Goal: Task Accomplishment & Management: Manage account settings

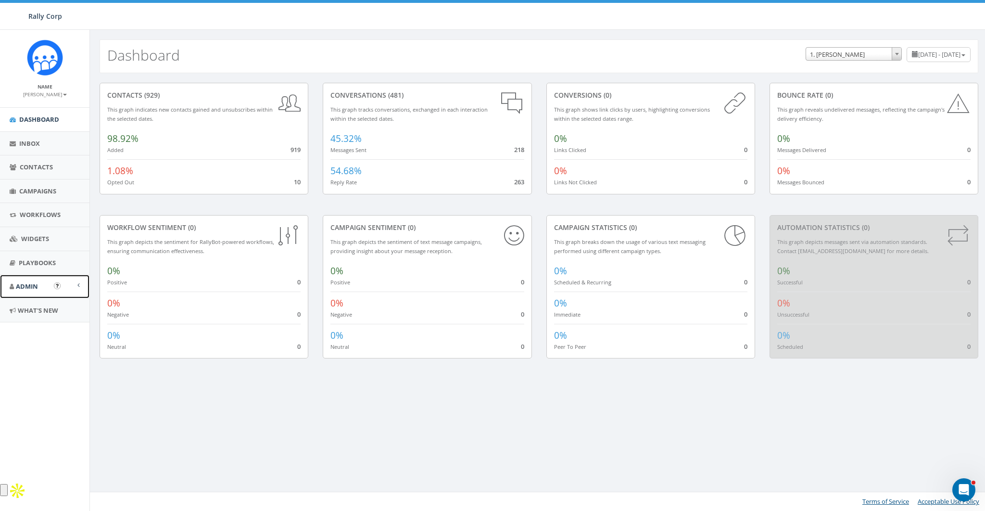
click at [24, 292] on link "Admin" at bounding box center [44, 287] width 89 height 24
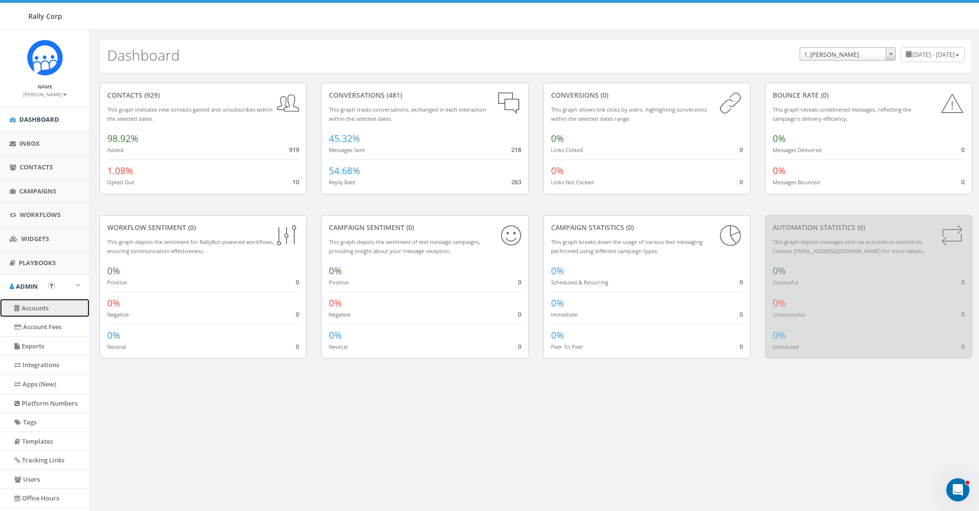
click at [34, 304] on link "Accounts" at bounding box center [44, 308] width 89 height 19
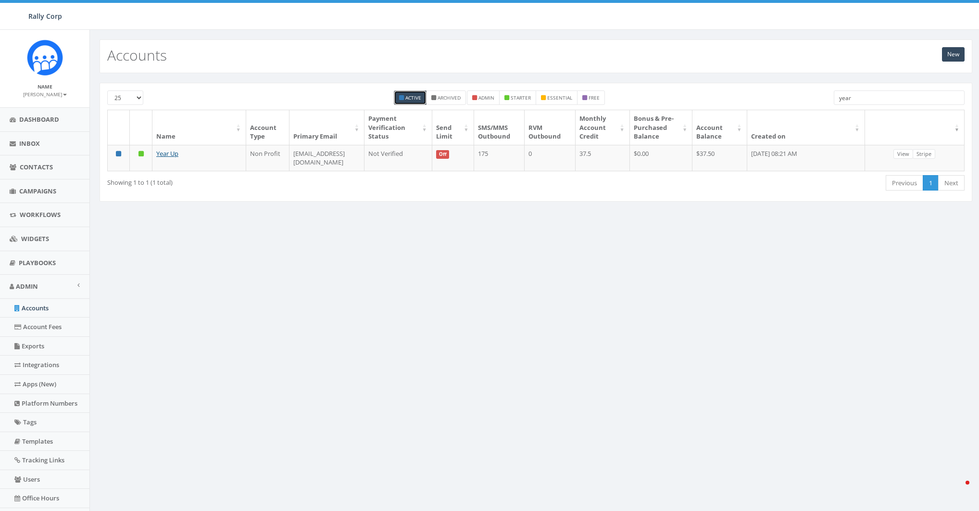
click at [877, 97] on input "year" at bounding box center [899, 97] width 131 height 14
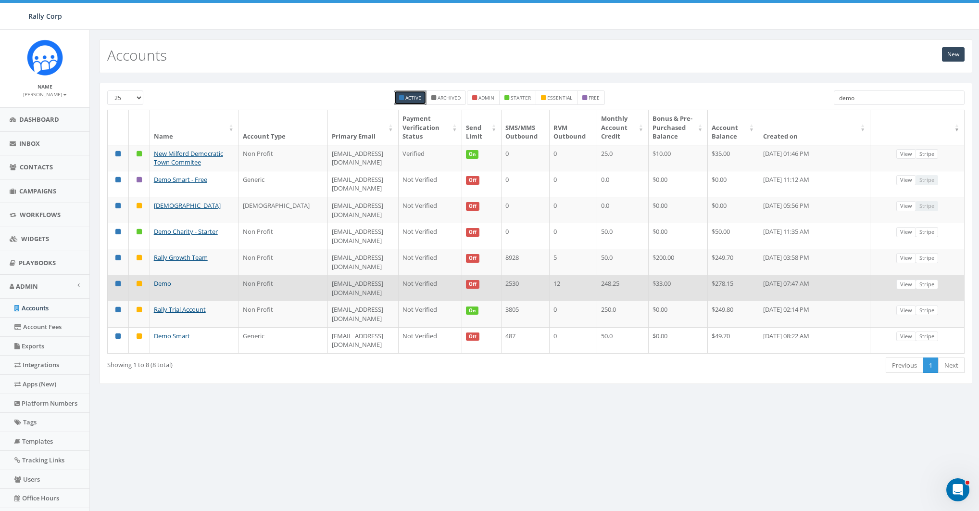
type input "demo"
click at [162, 279] on link "Demo" at bounding box center [162, 283] width 17 height 9
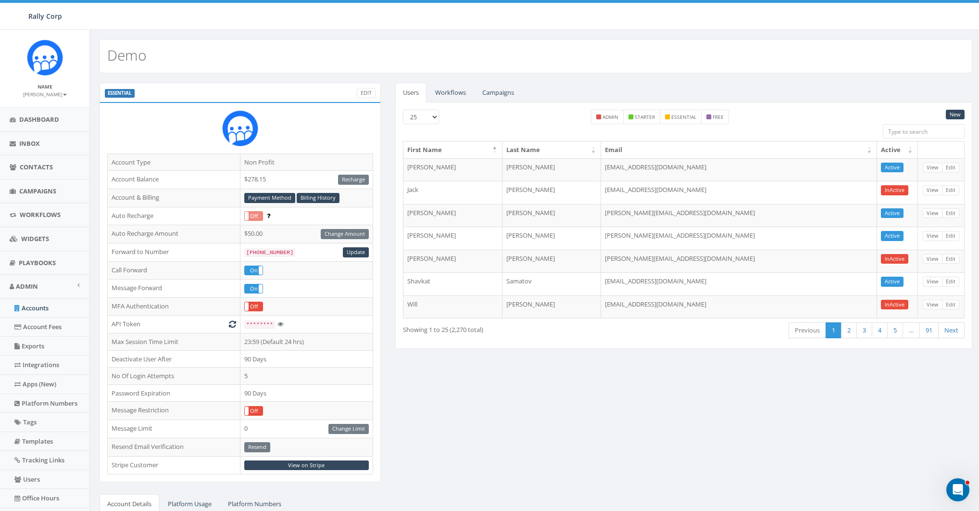
click at [965, 110] on div "New" at bounding box center [955, 117] width 19 height 15
click at [960, 112] on link "New" at bounding box center [955, 115] width 19 height 10
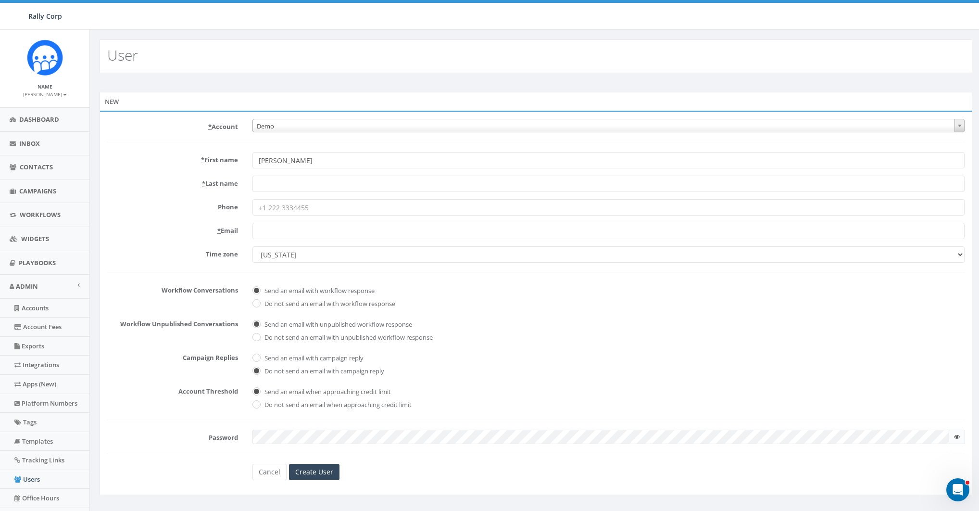
type input "Cindy"
type input "Palm"
type input "cindy+demo@rallycorp.com"
click at [181, 199] on label "Phone" at bounding box center [172, 205] width 145 height 13
click at [253, 199] on input "Phone" at bounding box center [609, 207] width 712 height 16
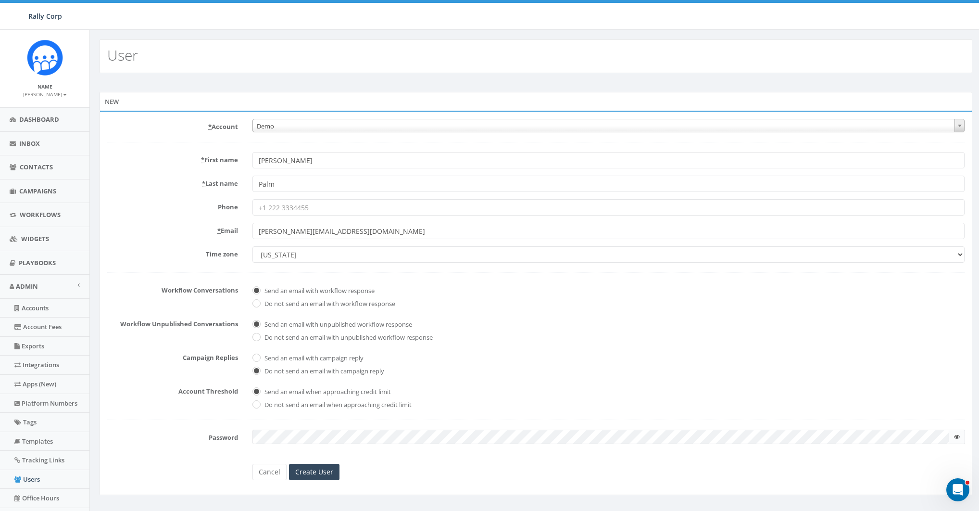
click at [311, 253] on select "Alaska America/Adak America/Anchorage America/Boise America/Detroit America/Ind…" at bounding box center [609, 254] width 712 height 16
select select "Pacific Time (US & Canada)"
click at [253, 246] on select "Alaska America/Adak America/Anchorage America/Boise America/Detroit America/Ind…" at bounding box center [609, 254] width 712 height 16
click at [214, 275] on form "* Account 10,000 Degrees 10 CAN, Inc. 180 Skate 1. James Martin 2Life Communiti…" at bounding box center [536, 299] width 858 height 361
checkbox input "true"
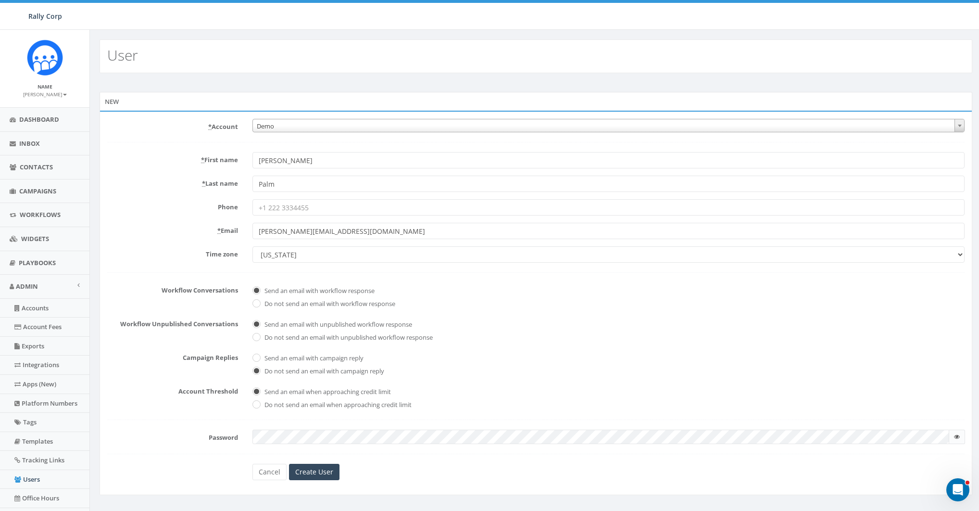
checkbox input "true"
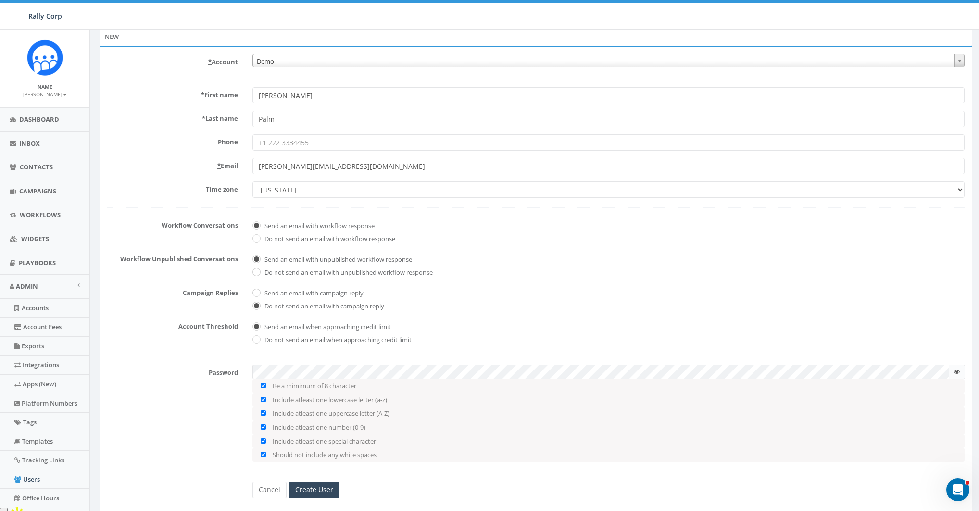
scroll to position [88, 0]
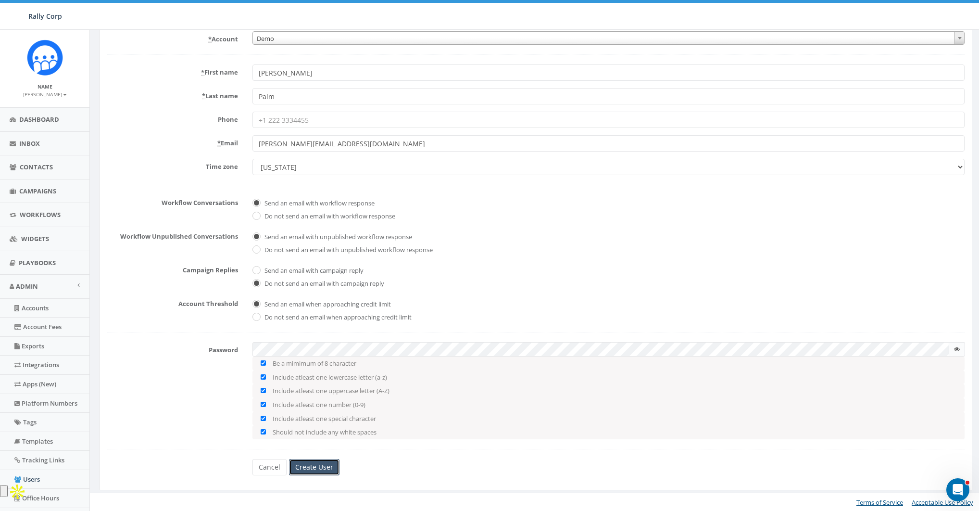
click at [312, 464] on input "Create User" at bounding box center [314, 467] width 51 height 16
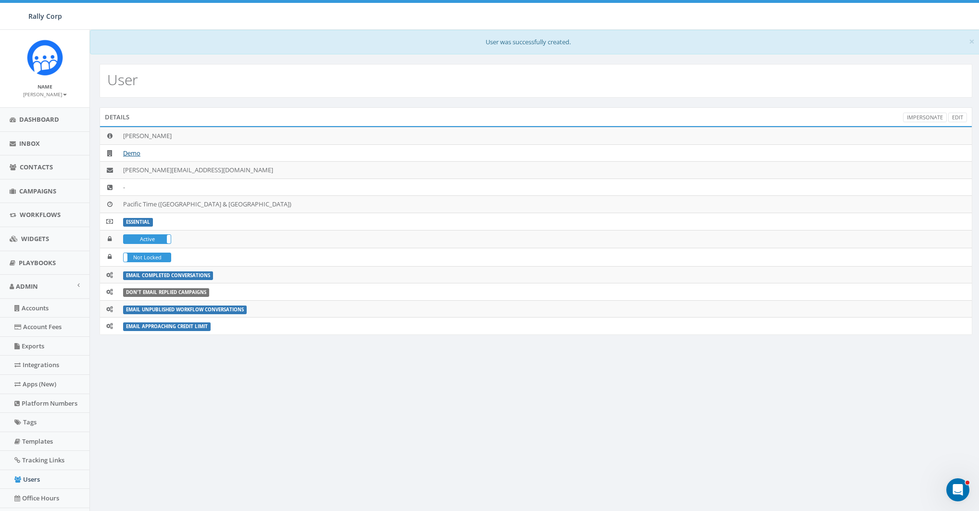
click at [190, 50] on div "× User was successfully created." at bounding box center [536, 42] width 892 height 25
click at [40, 310] on link "Accounts" at bounding box center [44, 308] width 89 height 19
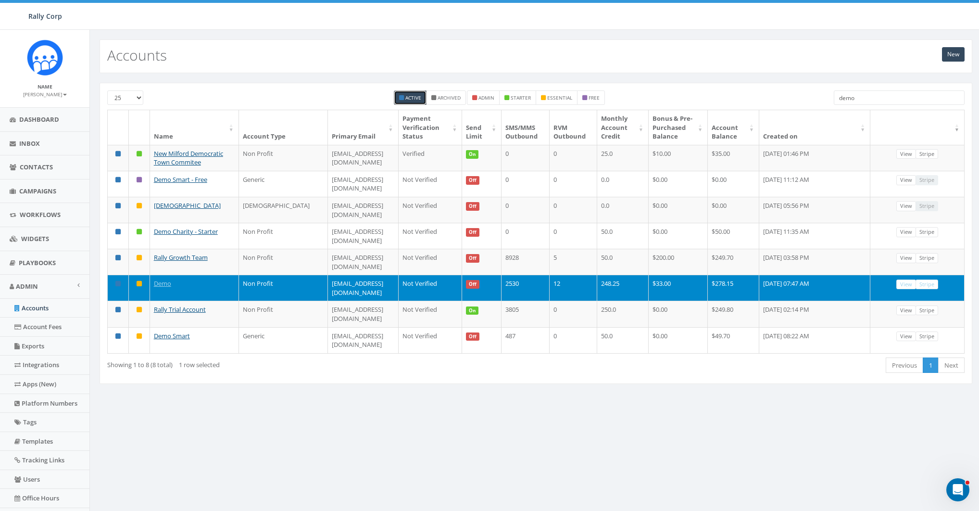
click at [890, 104] on input "demo" at bounding box center [899, 97] width 131 height 14
click at [883, 100] on input "demo" at bounding box center [899, 97] width 131 height 14
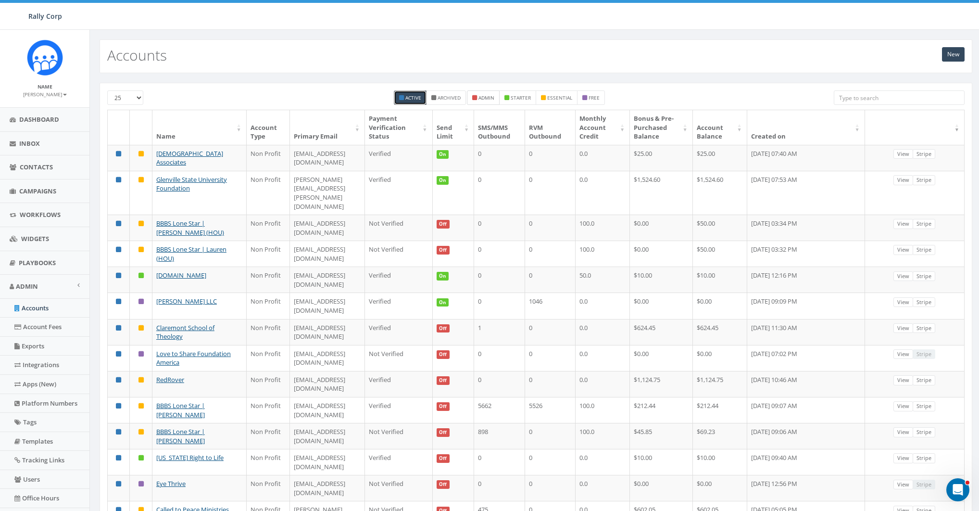
click at [488, 98] on small "admin" at bounding box center [487, 97] width 16 height 7
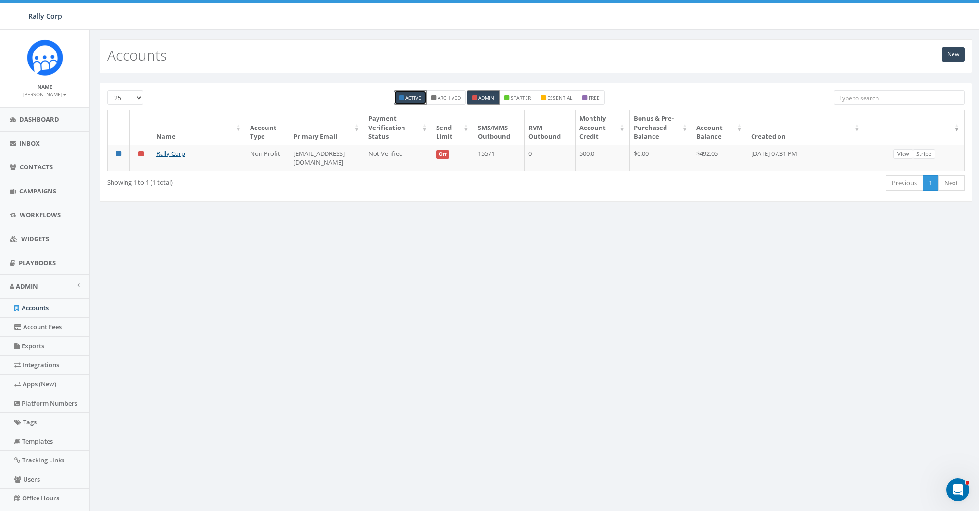
click at [488, 98] on small "admin" at bounding box center [487, 97] width 16 height 7
checkbox input "false"
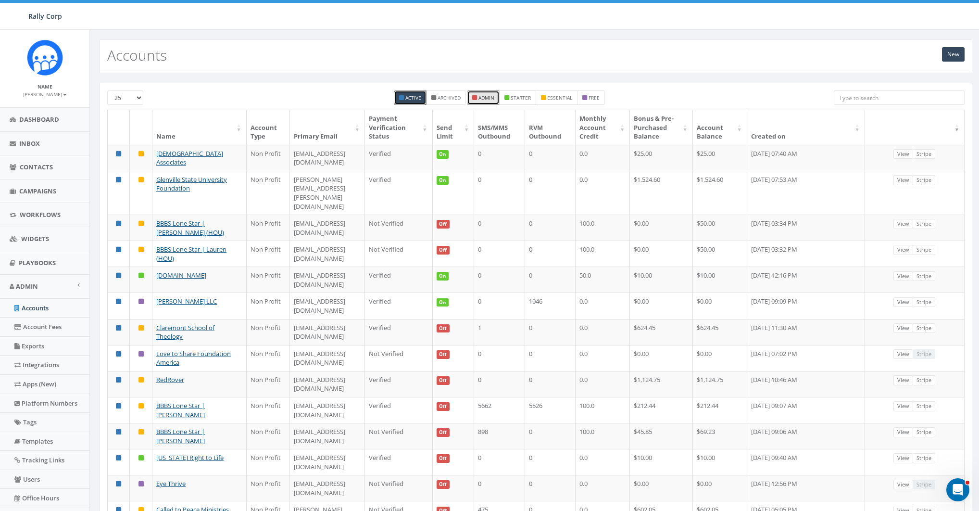
click at [521, 99] on small "starter" at bounding box center [521, 97] width 20 height 7
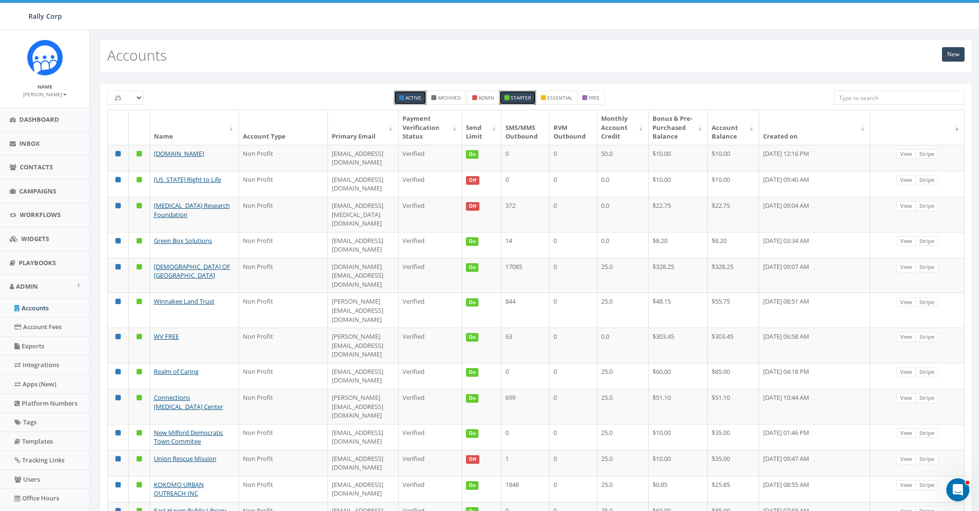
click at [521, 99] on small "starter" at bounding box center [521, 97] width 20 height 7
checkbox input "false"
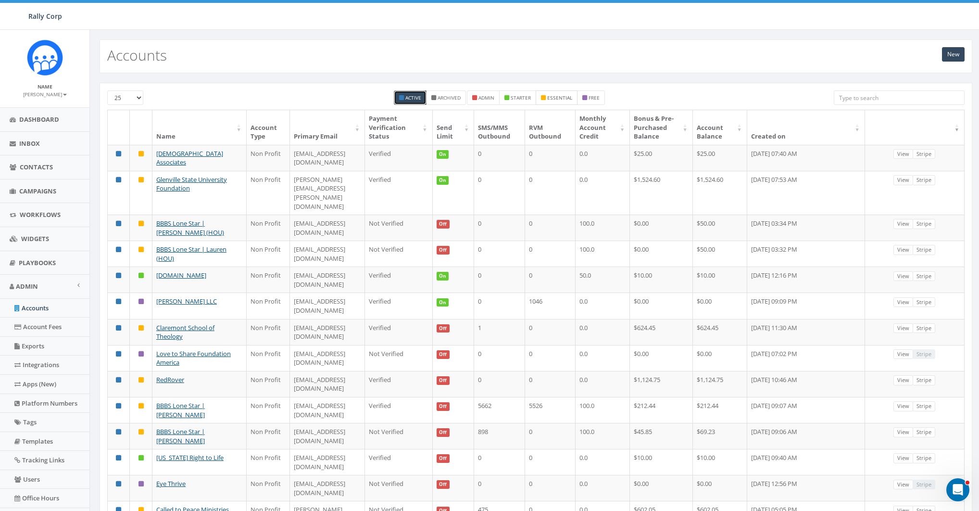
click at [560, 97] on small "essential" at bounding box center [559, 97] width 25 height 7
checkbox input "true"
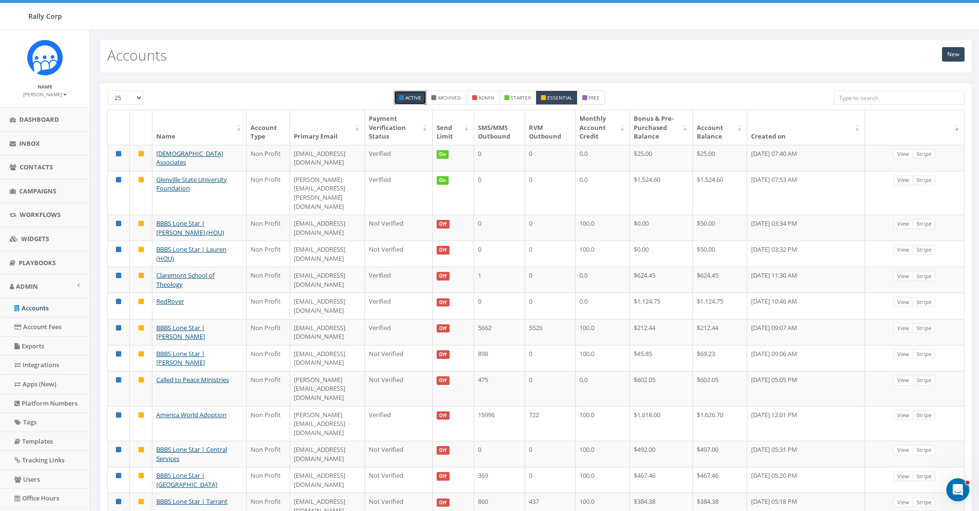
click at [598, 96] on small "free" at bounding box center [594, 97] width 11 height 7
checkbox input "true"
click at [573, 100] on label "essential" at bounding box center [557, 97] width 42 height 14
checkbox input "false"
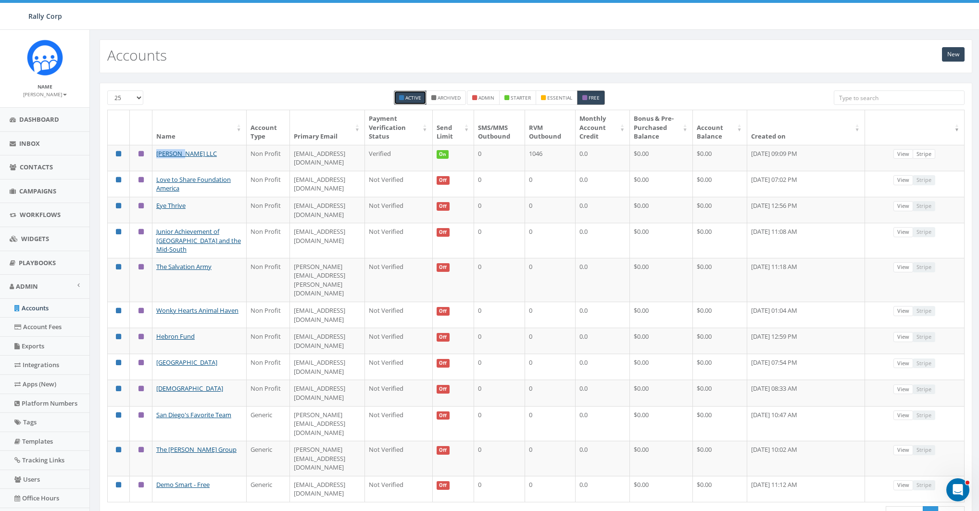
click at [600, 95] on label "free" at bounding box center [591, 97] width 28 height 14
checkbox input "false"
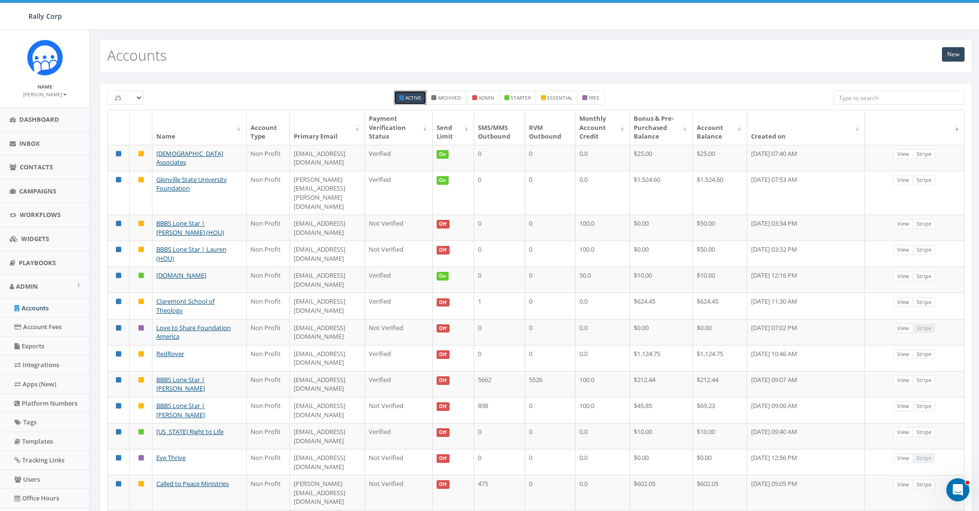
click at [784, 61] on div "New Accounts" at bounding box center [536, 56] width 873 height 34
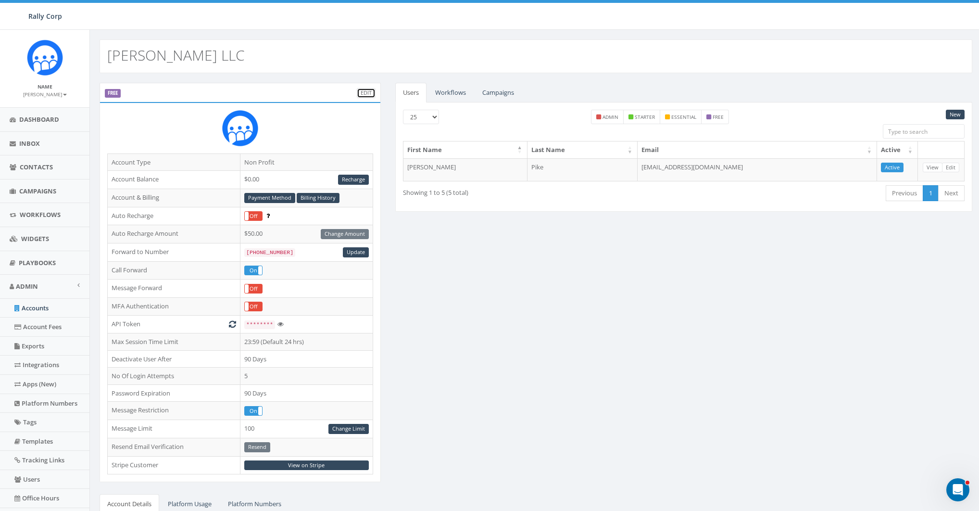
click at [367, 92] on link "Edit" at bounding box center [366, 93] width 19 height 10
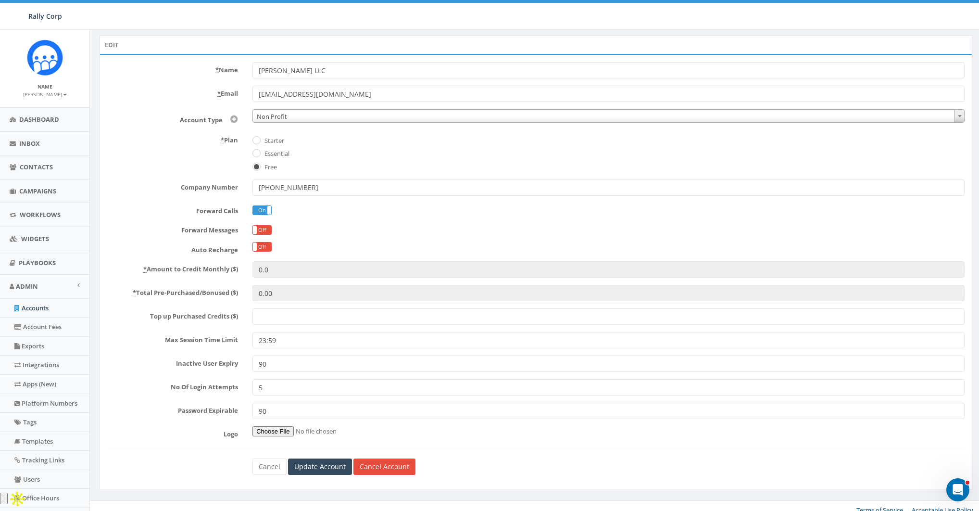
scroll to position [64, 0]
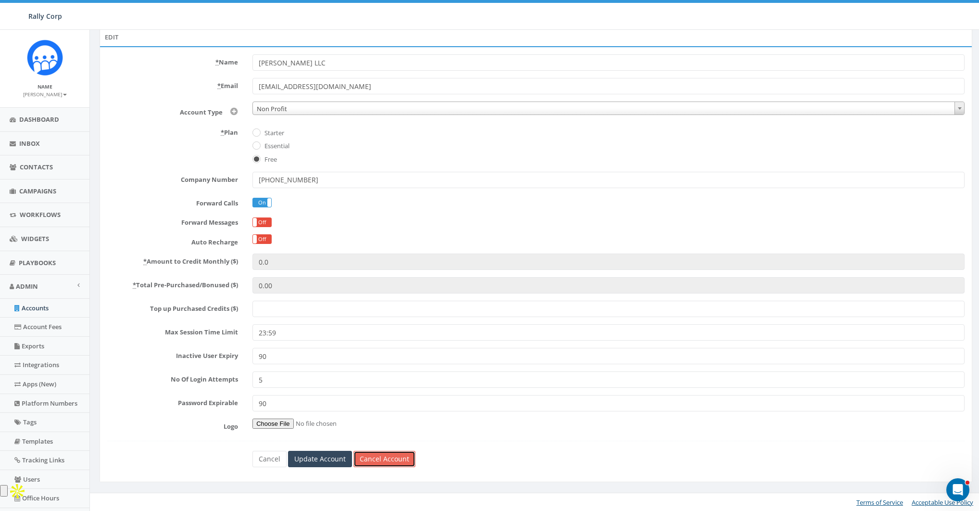
click at [387, 461] on link "Cancel Account" at bounding box center [385, 459] width 62 height 16
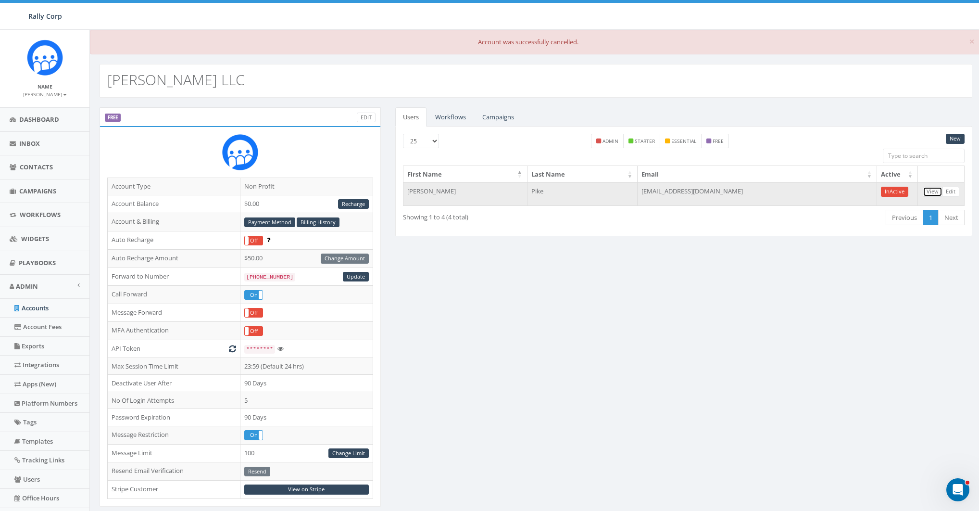
click at [936, 190] on link "View" at bounding box center [933, 192] width 20 height 10
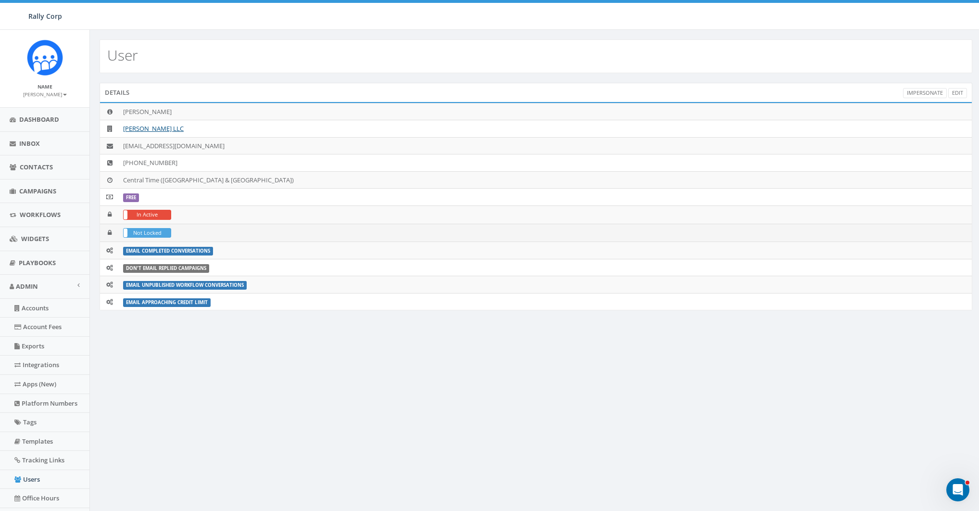
click at [130, 232] on label "Not Locked" at bounding box center [147, 233] width 47 height 9
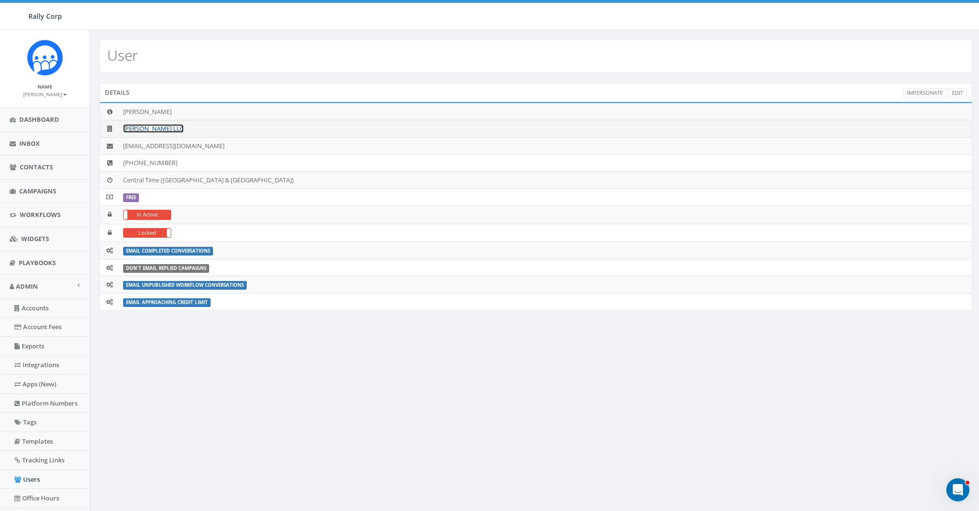
click at [138, 127] on link "Bert LLC" at bounding box center [153, 128] width 61 height 9
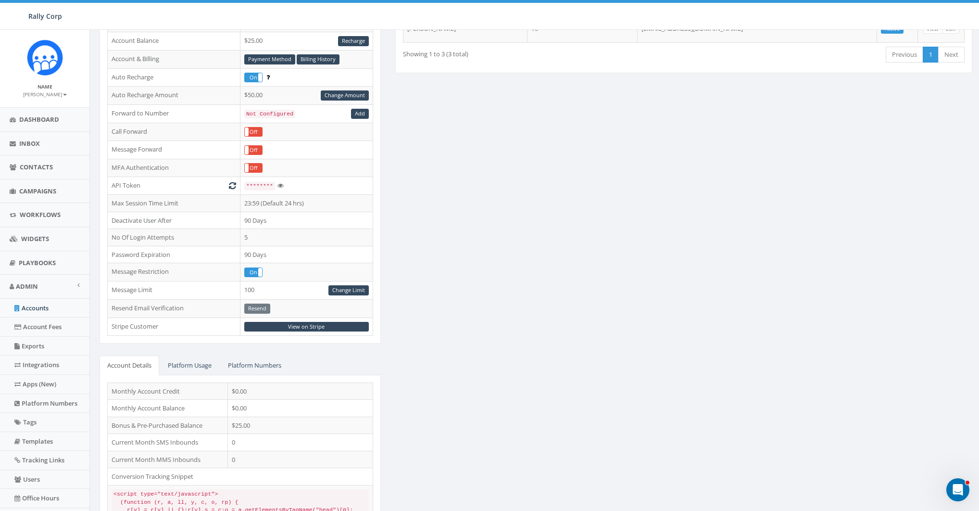
scroll to position [141, 0]
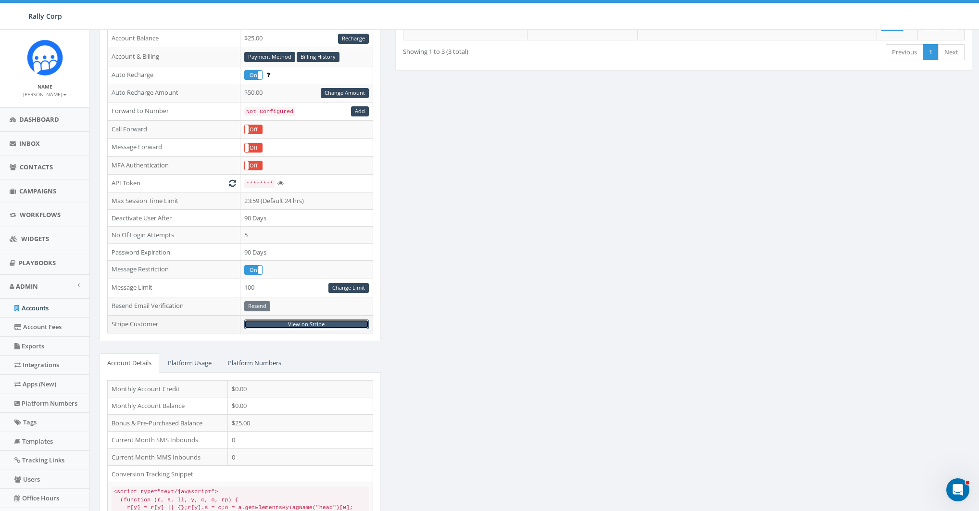
click at [309, 321] on link "View on Stripe" at bounding box center [306, 324] width 125 height 10
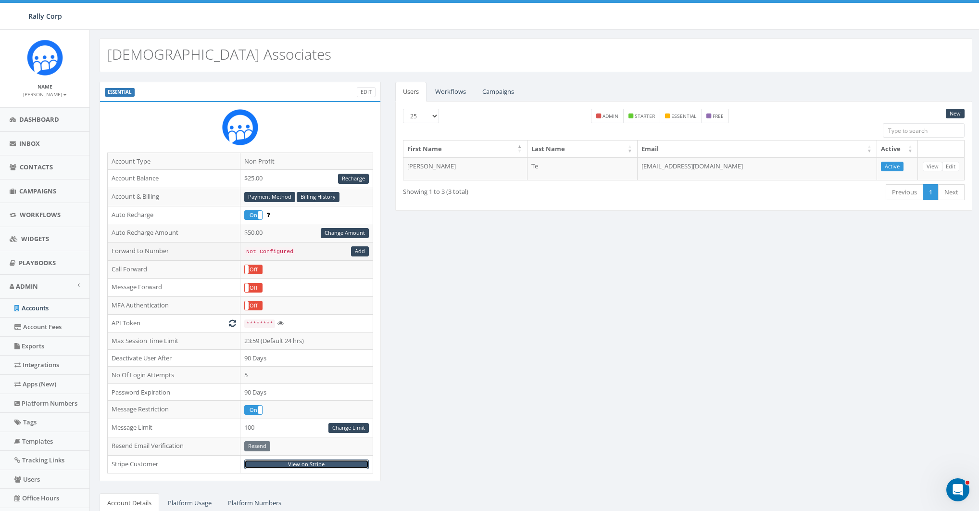
scroll to position [0, 0]
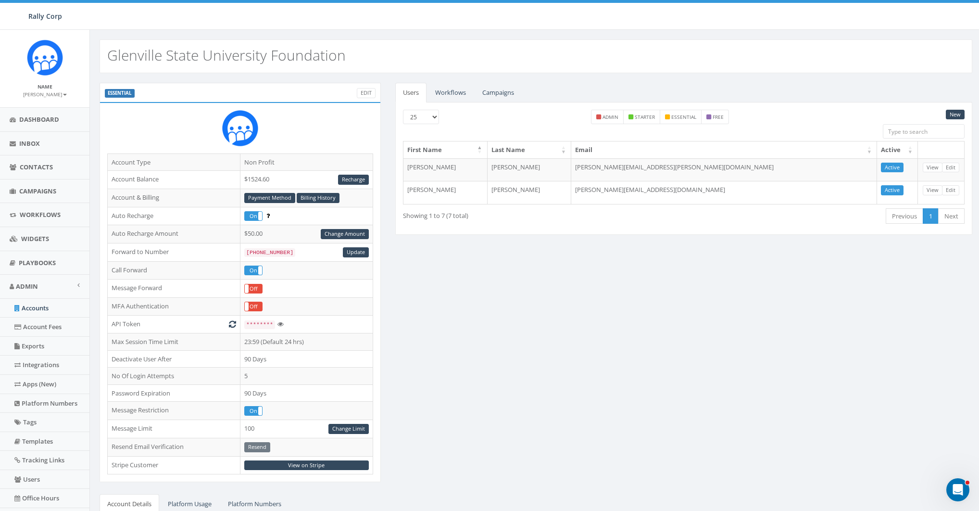
click at [505, 281] on div "ESSENTIAL Edit Account Type Non Profit Account Balance $1524.60 Recharge Accoun…" at bounding box center [536, 378] width 888 height 590
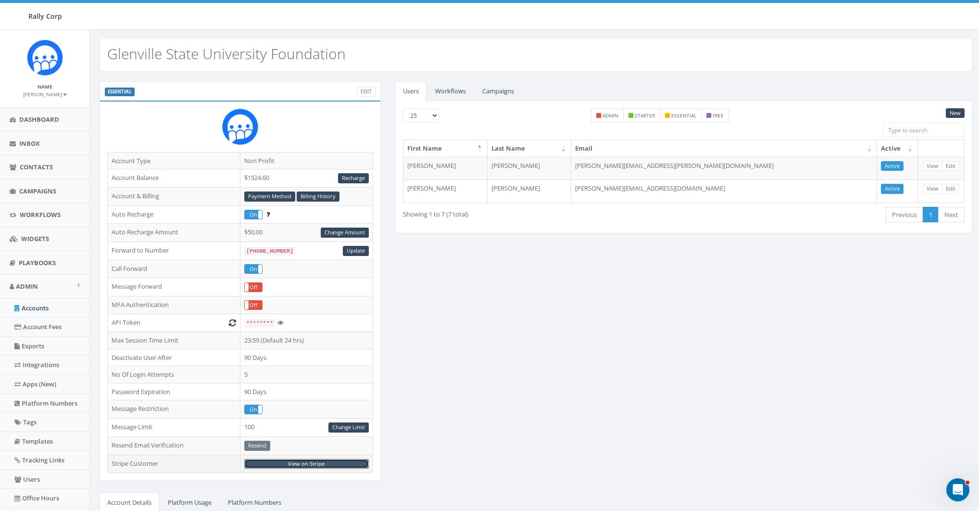
click at [303, 461] on link "View on Stripe" at bounding box center [306, 464] width 125 height 10
click at [515, 260] on div "ESSENTIAL Edit Account Type Non Profit Account Balance $1524.60 Recharge Accoun…" at bounding box center [536, 376] width 888 height 590
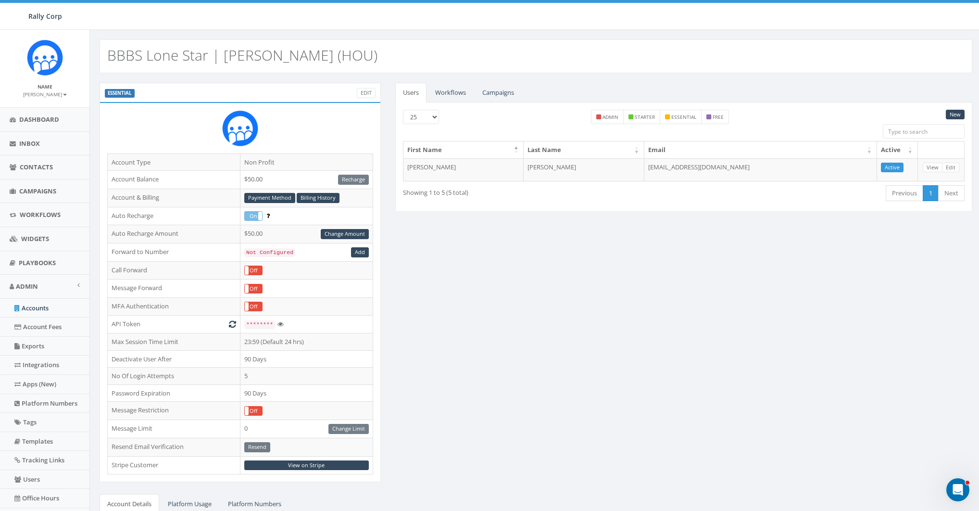
click at [524, 265] on div "ESSENTIAL Edit Account Type Non Profit Account Balance $50.00 Recharge Account …" at bounding box center [536, 378] width 888 height 590
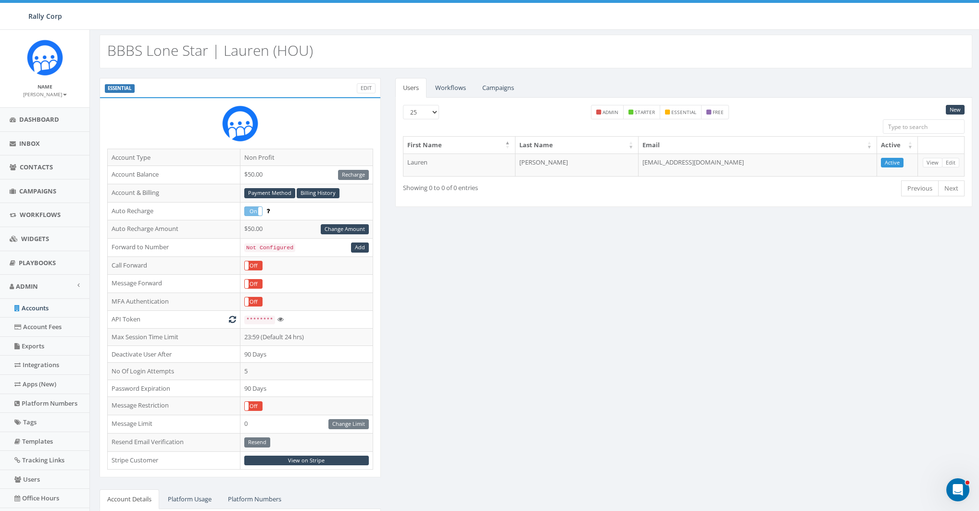
scroll to position [12, 0]
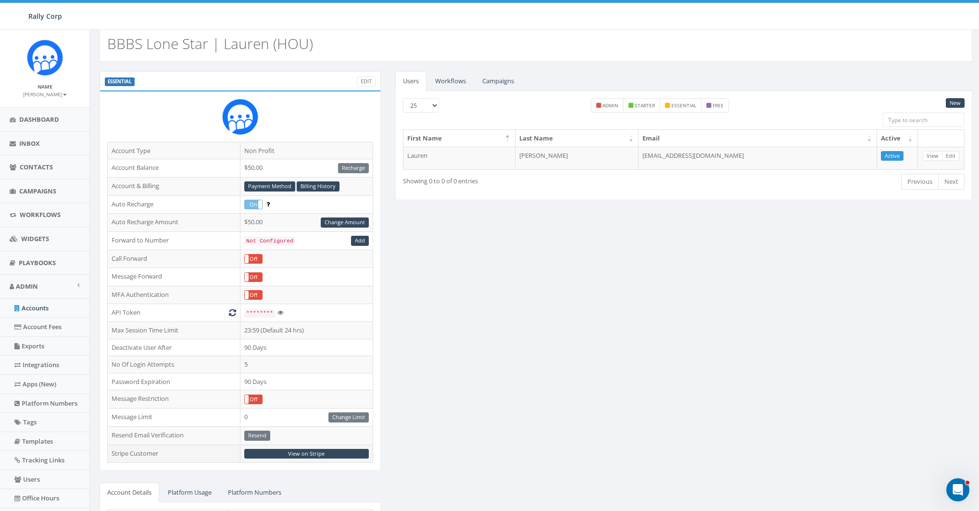
click at [312, 455] on td "View on Stripe" at bounding box center [306, 454] width 133 height 18
click at [311, 450] on link "View on Stripe" at bounding box center [306, 454] width 125 height 10
click at [603, 303] on div "ESSENTIAL Edit Account Type Non Profit Account Balance $50.00 Recharge Account …" at bounding box center [536, 366] width 888 height 590
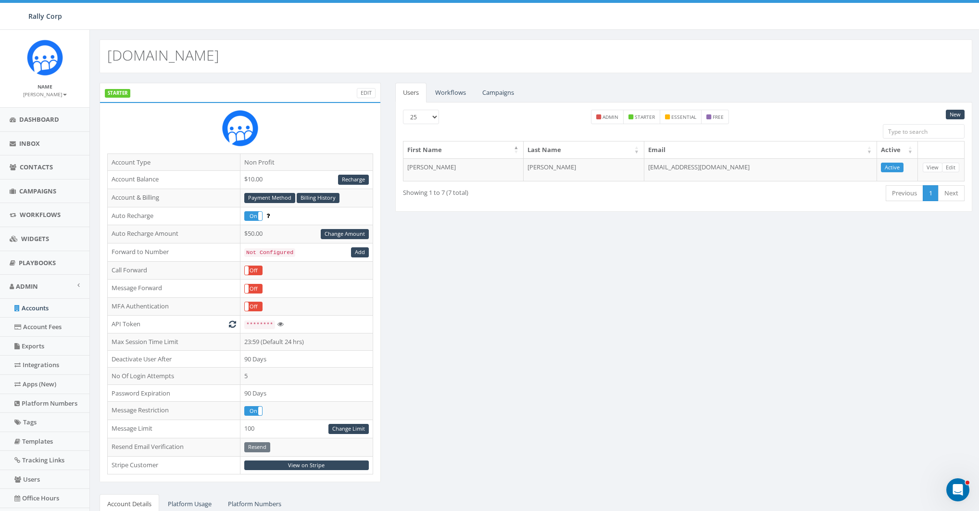
click at [566, 305] on div "STARTER Edit Account Type Non Profit Account Balance $10.00 Recharge Account & …" at bounding box center [536, 378] width 888 height 590
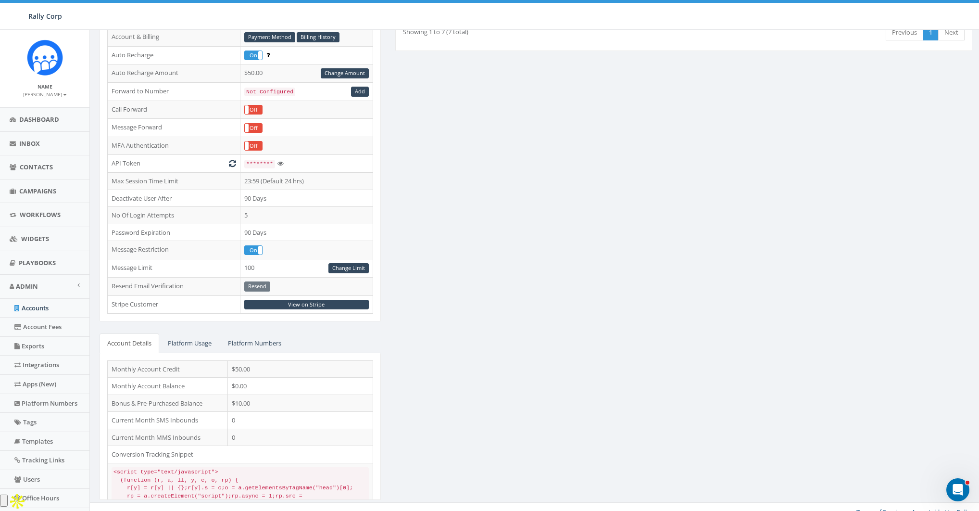
scroll to position [167, 0]
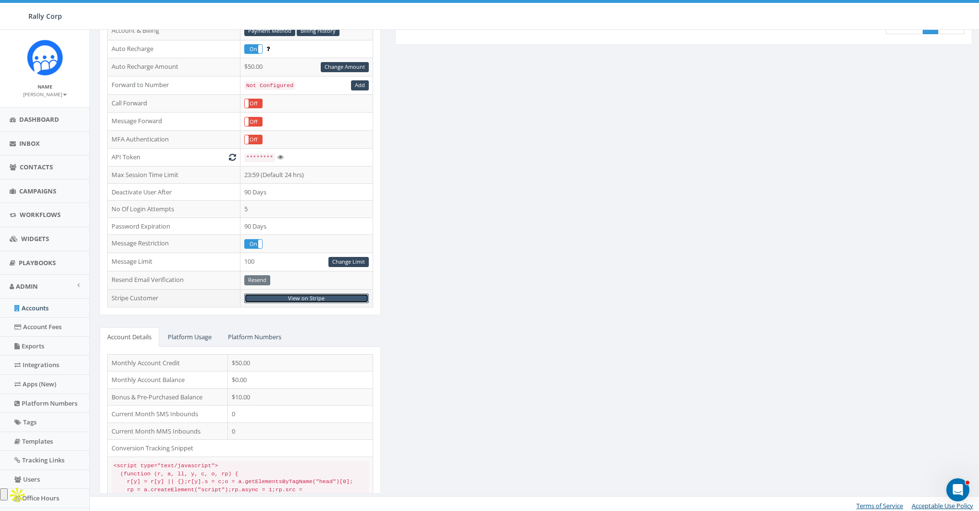
click at [304, 295] on link "View on Stripe" at bounding box center [306, 298] width 125 height 10
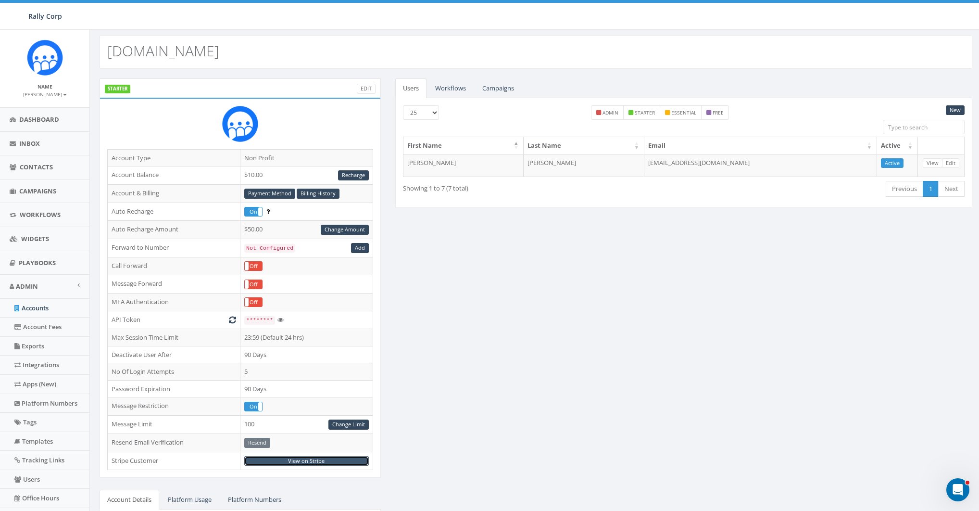
scroll to position [0, 0]
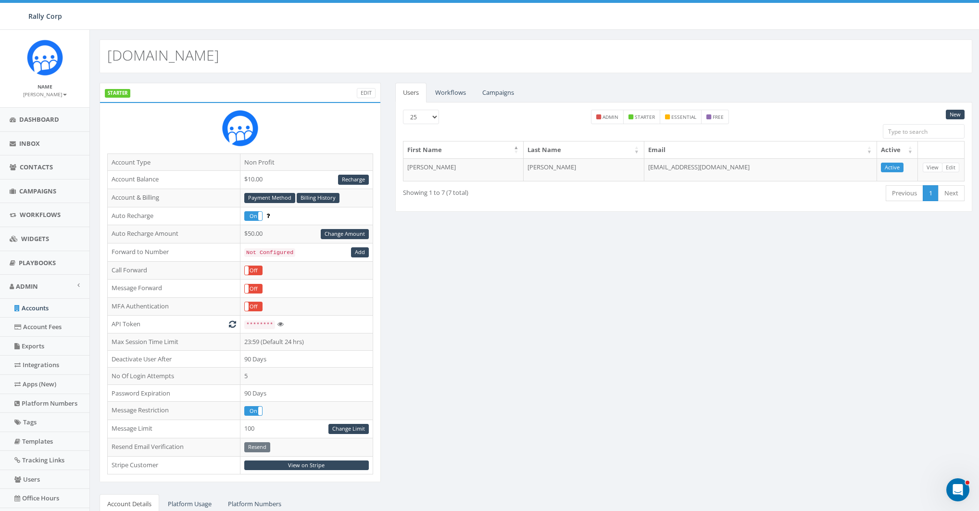
click at [584, 316] on div "STARTER Edit Account Type Non Profit Account Balance $10.00 Recharge Account & …" at bounding box center [536, 378] width 888 height 590
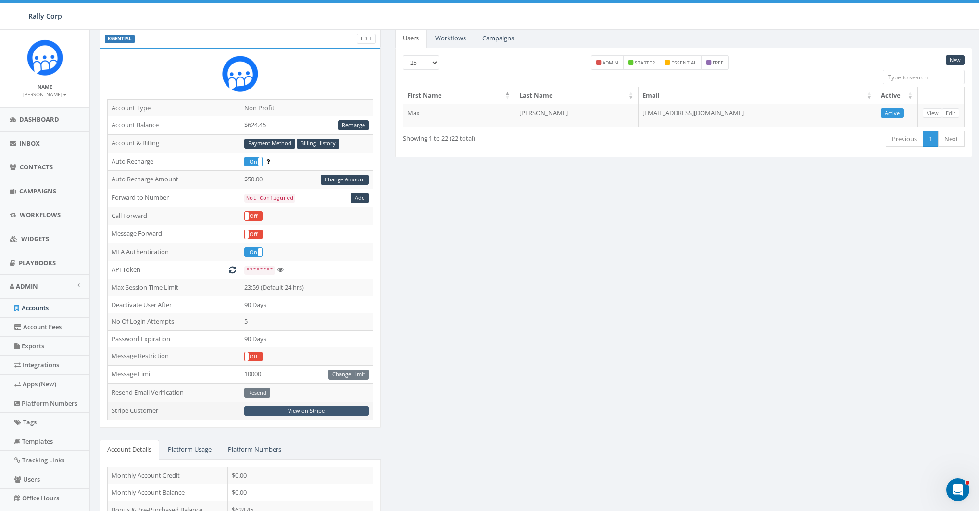
scroll to position [74, 0]
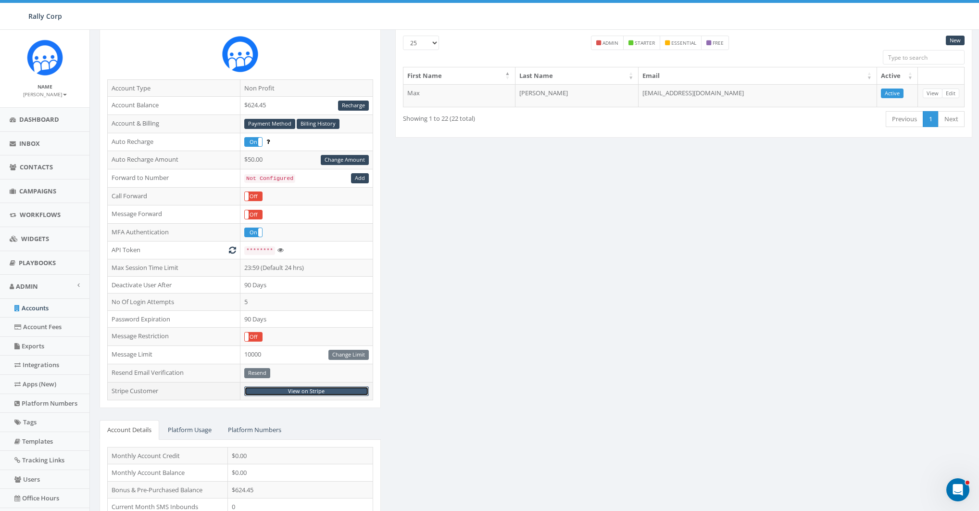
click at [303, 388] on link "View on Stripe" at bounding box center [306, 391] width 125 height 10
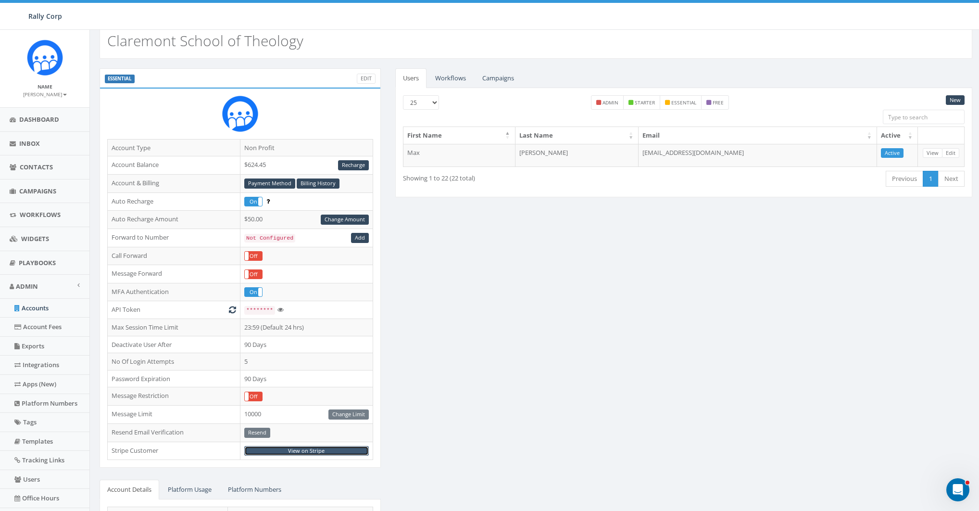
scroll to position [0, 0]
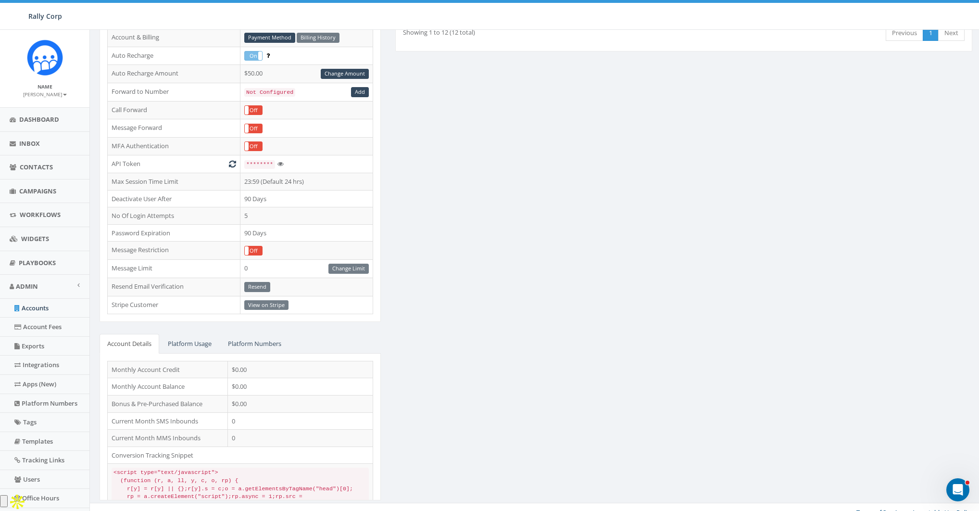
scroll to position [167, 0]
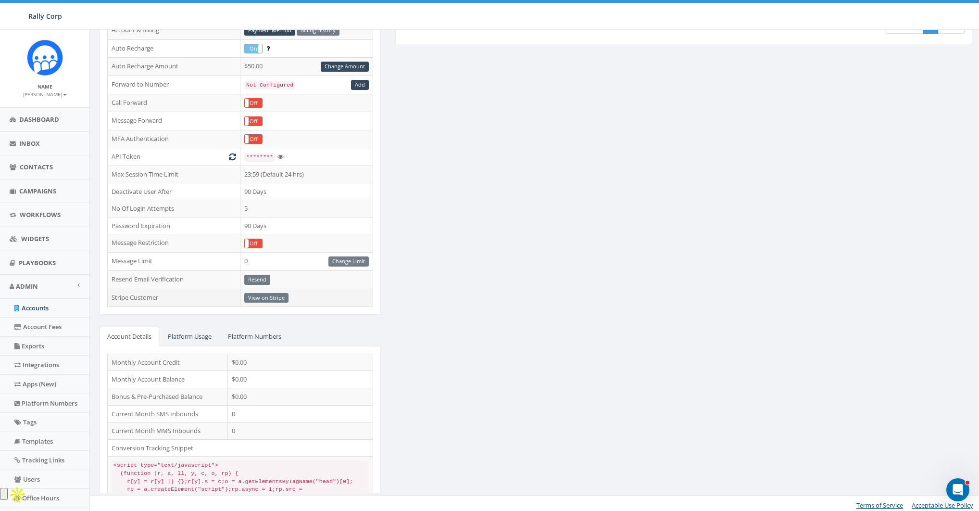
click at [260, 297] on td "View on Stripe" at bounding box center [306, 298] width 133 height 18
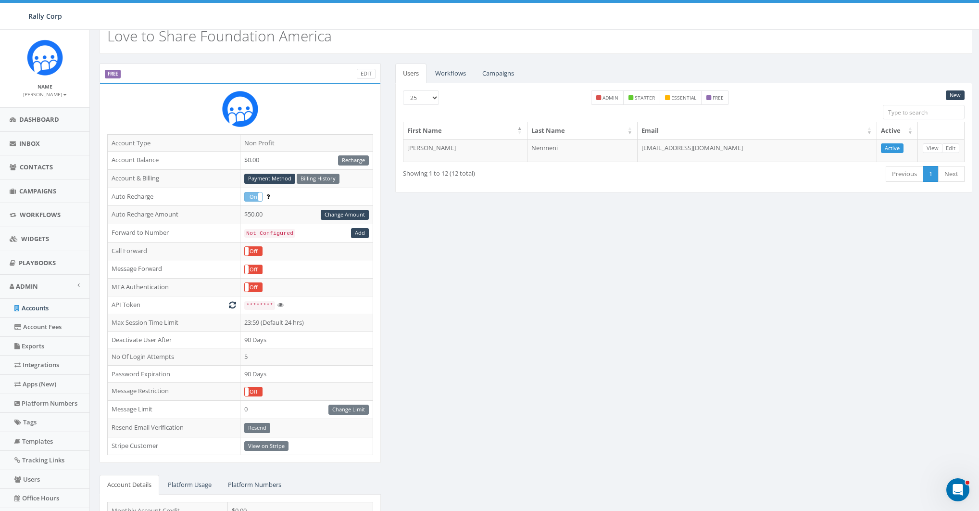
scroll to position [0, 0]
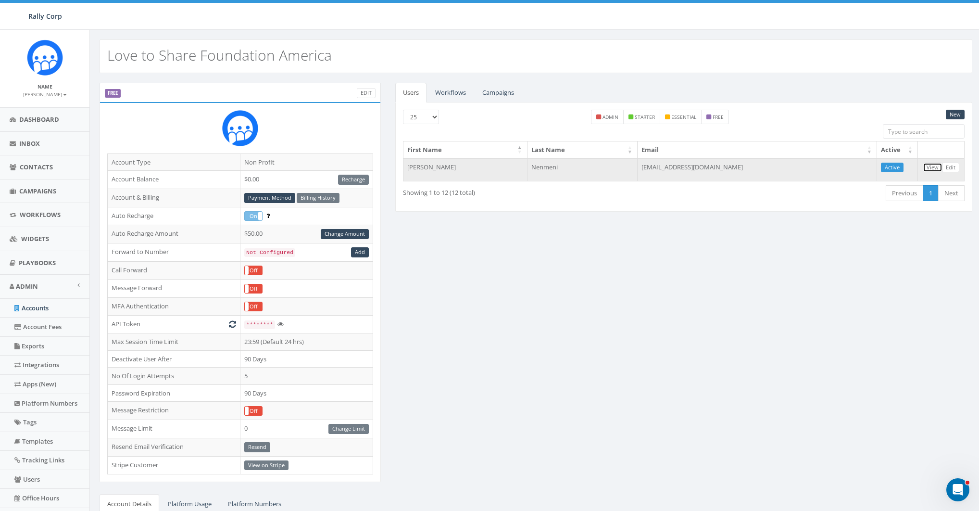
click at [935, 166] on link "View" at bounding box center [933, 168] width 20 height 10
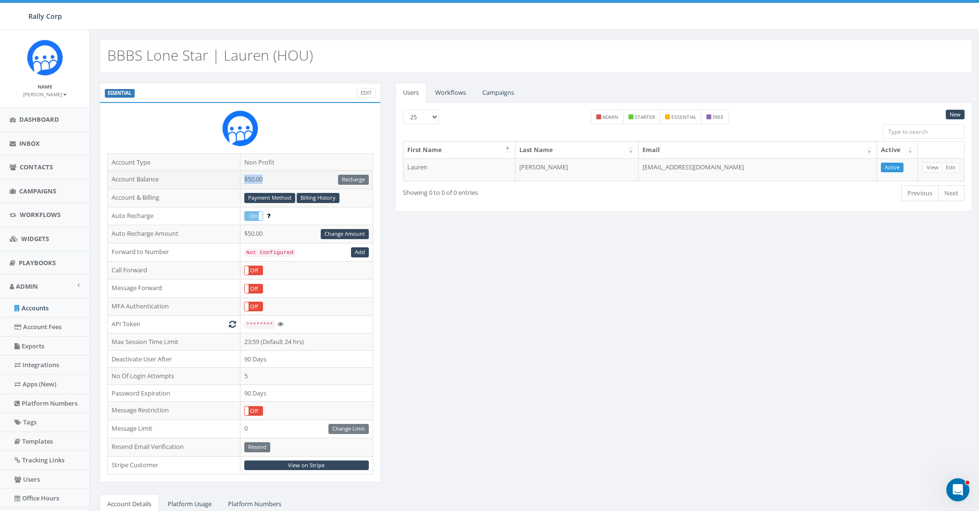
drag, startPoint x: 279, startPoint y: 178, endPoint x: 237, endPoint y: 178, distance: 41.9
click at [237, 178] on tr "Account Balance $50.00 Recharge" at bounding box center [241, 180] width 266 height 18
click at [524, 307] on div "ESSENTIAL Edit Account Type Non Profit Account Balance $50.00 Recharge Account …" at bounding box center [536, 378] width 888 height 590
click at [255, 176] on td "$50.00 Recharge" at bounding box center [306, 180] width 133 height 18
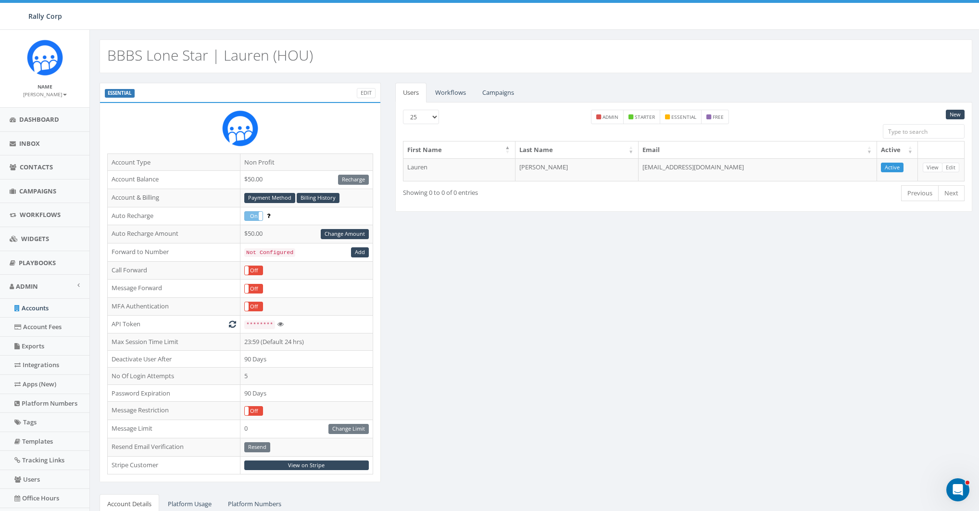
click at [471, 305] on div "ESSENTIAL Edit Account Type Non Profit Account Balance $50.00 Recharge Account …" at bounding box center [536, 378] width 888 height 590
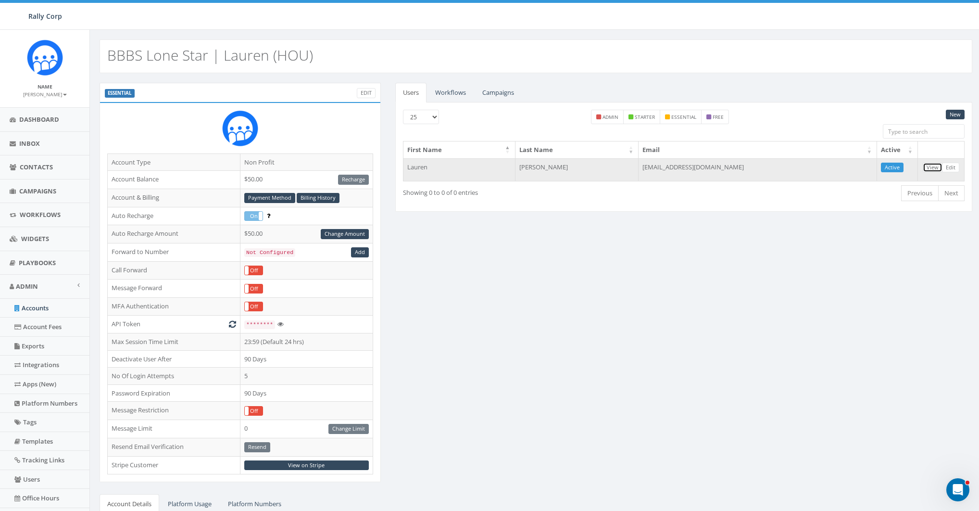
click at [940, 165] on link "View" at bounding box center [933, 168] width 20 height 10
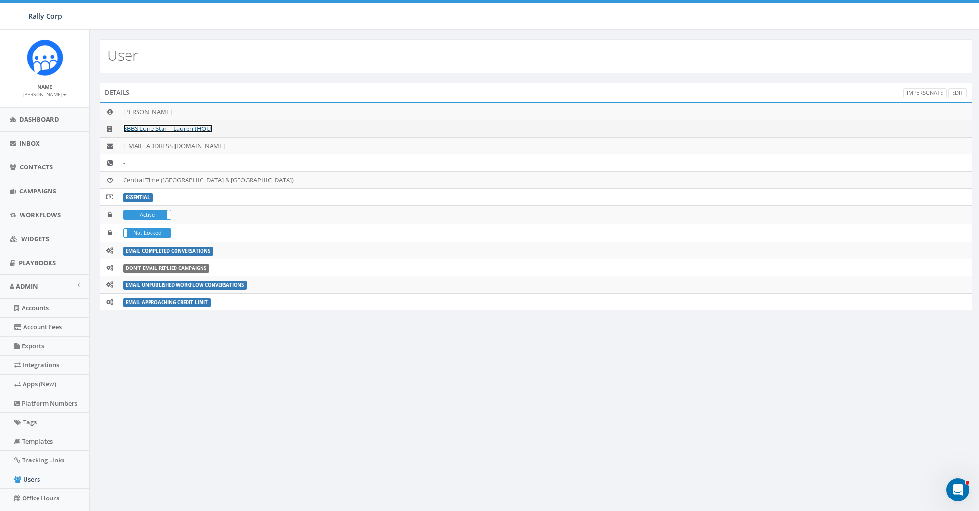
click at [202, 129] on link "BBBS Lone Star | Lauren (HOU)" at bounding box center [167, 128] width 89 height 9
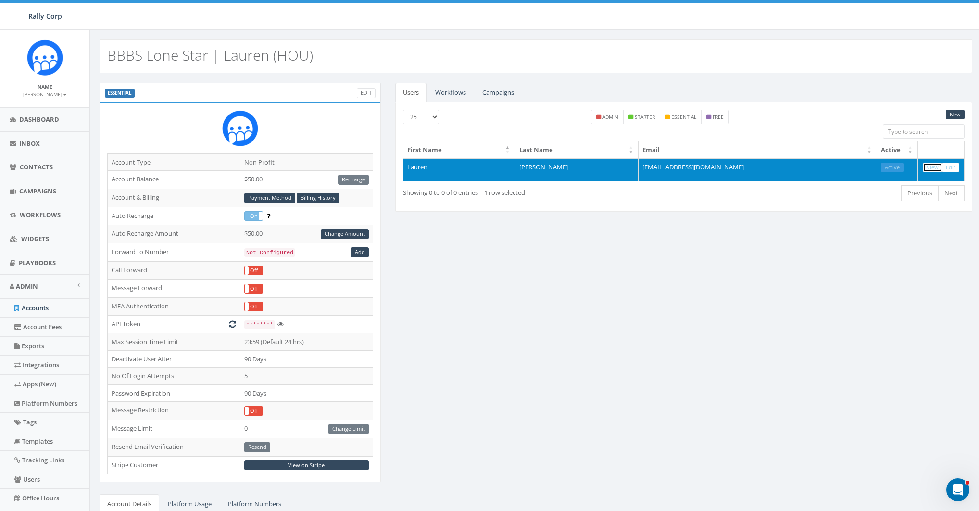
click at [938, 168] on link "View" at bounding box center [933, 168] width 20 height 10
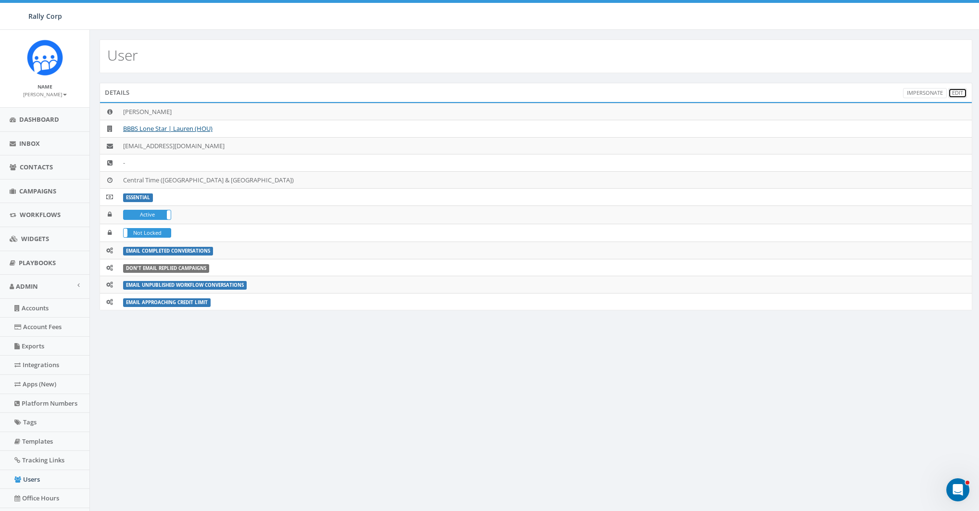
click at [962, 91] on link "Edit" at bounding box center [958, 93] width 19 height 10
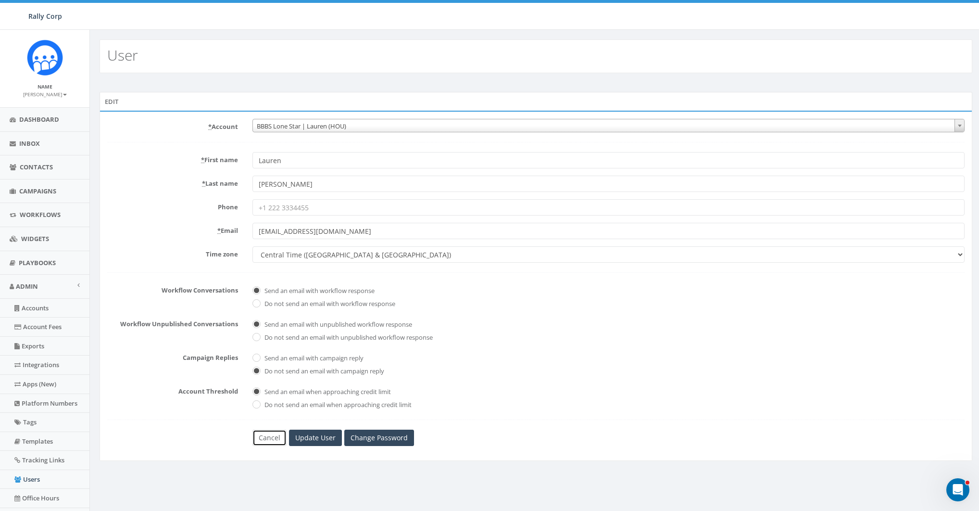
click at [270, 441] on link "Cancel" at bounding box center [270, 438] width 34 height 16
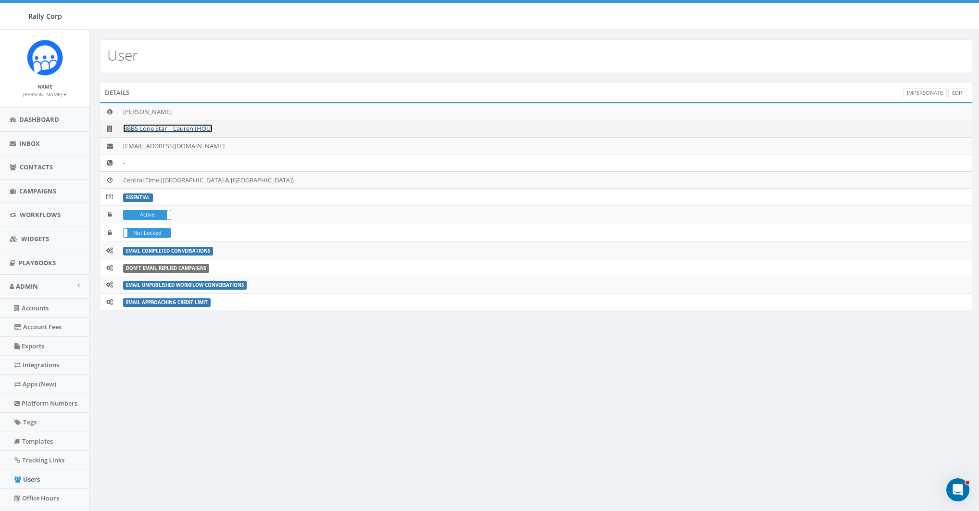
click at [195, 128] on link "BBBS Lone Star | Lauren (HOU)" at bounding box center [167, 128] width 89 height 9
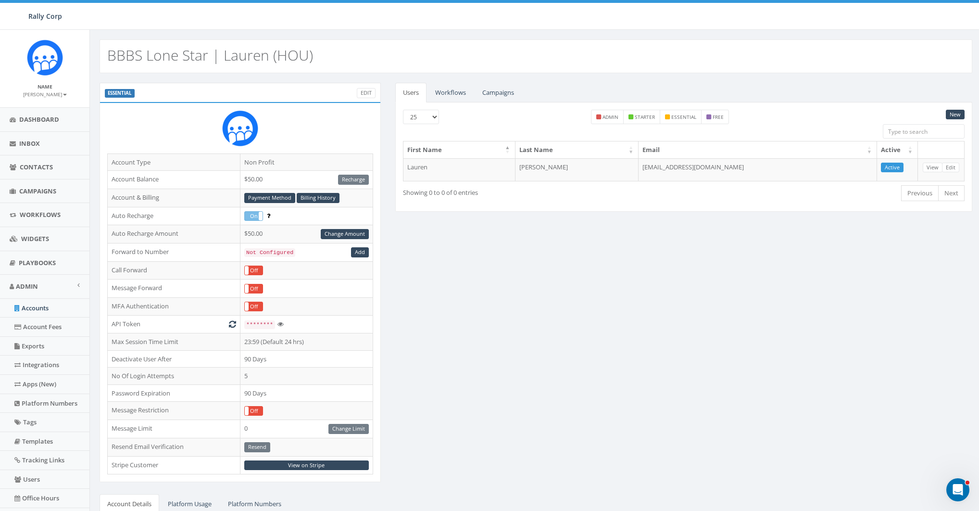
click at [610, 308] on div "ESSENTIAL Edit Account Type Non Profit Account Balance $50.00 Recharge Account …" at bounding box center [536, 378] width 888 height 590
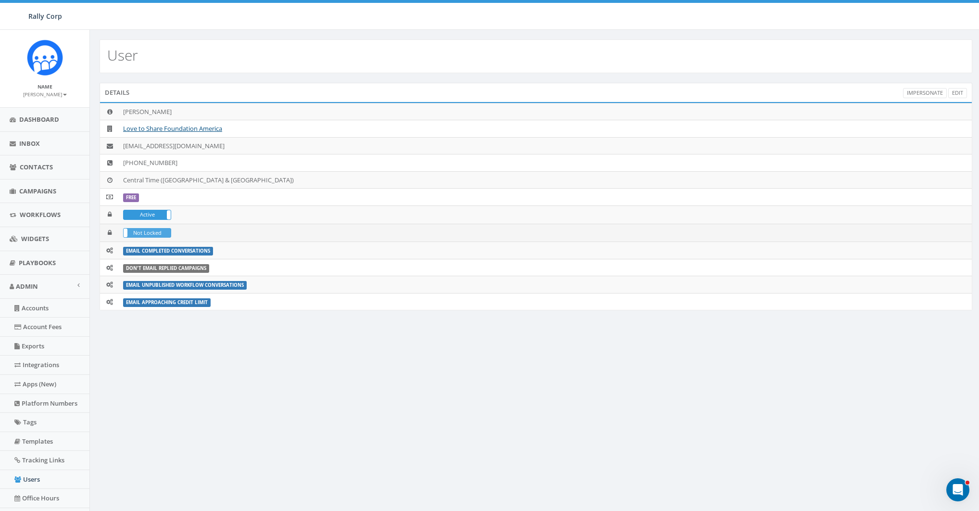
click at [145, 235] on label "Not Locked" at bounding box center [147, 233] width 47 height 9
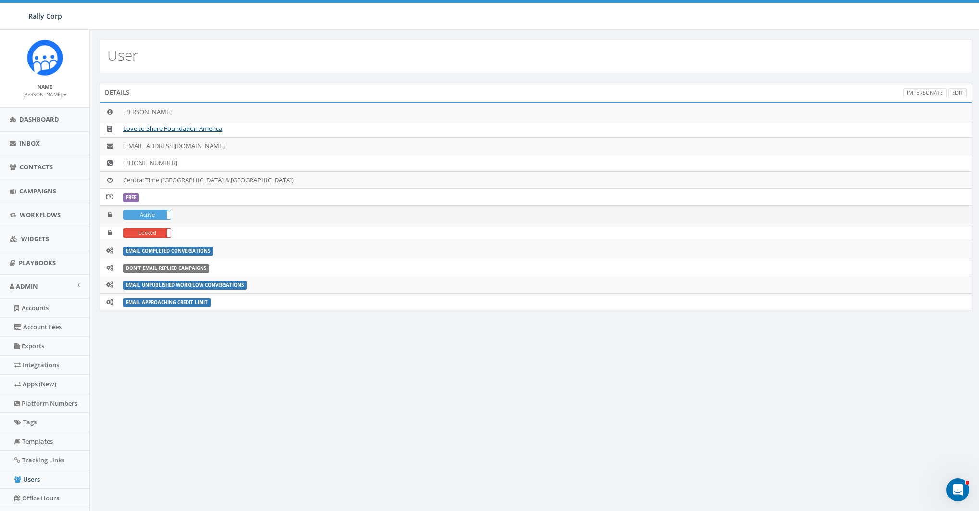
click at [148, 217] on label "Active" at bounding box center [147, 214] width 47 height 9
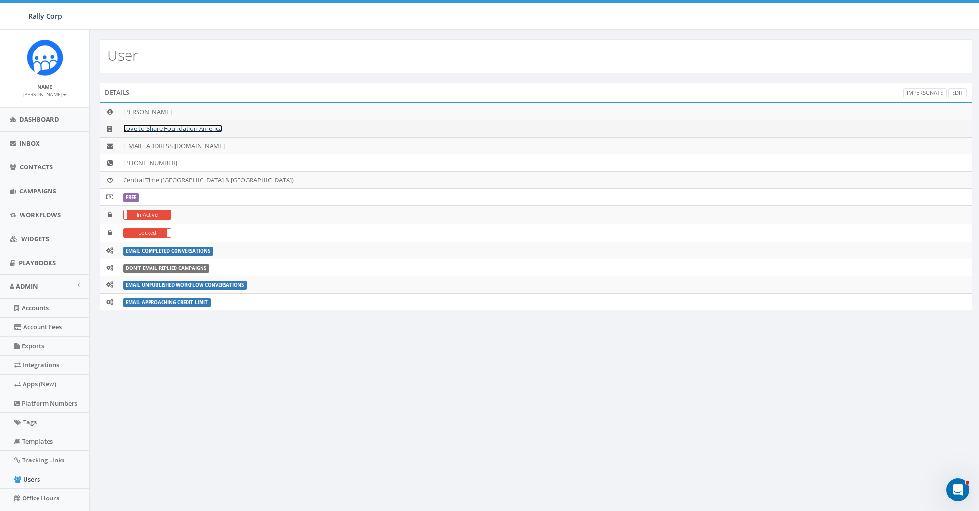
click at [187, 129] on link "Love to Share Foundation America" at bounding box center [172, 128] width 99 height 9
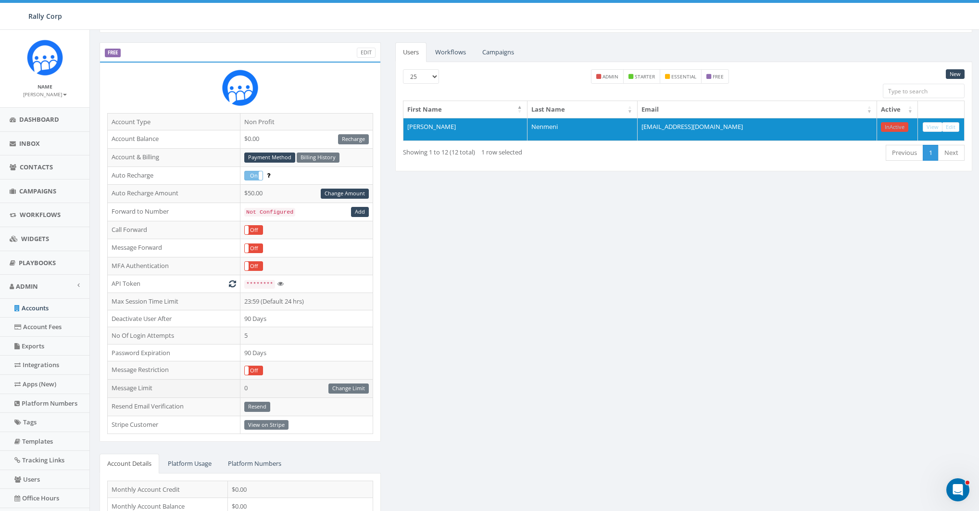
scroll to position [62, 0]
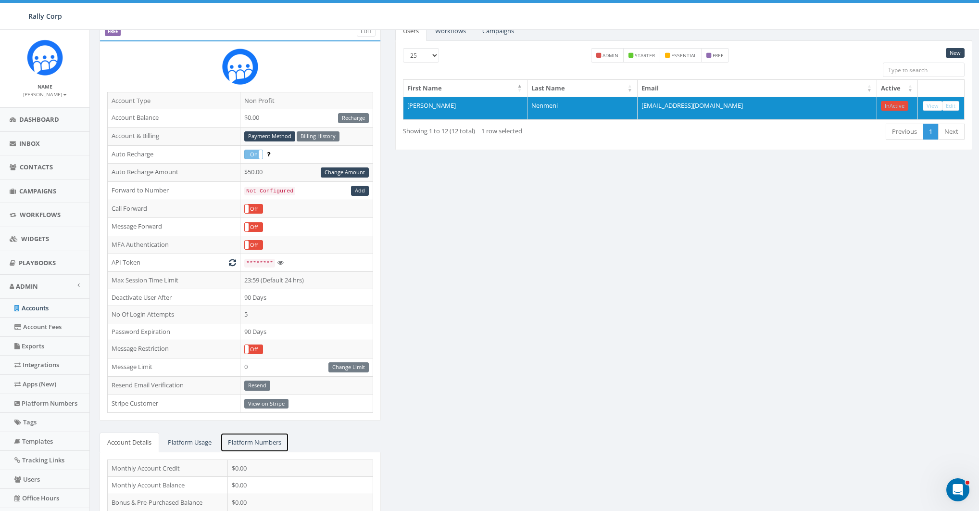
click at [270, 432] on link "Platform Numbers" at bounding box center [254, 442] width 69 height 20
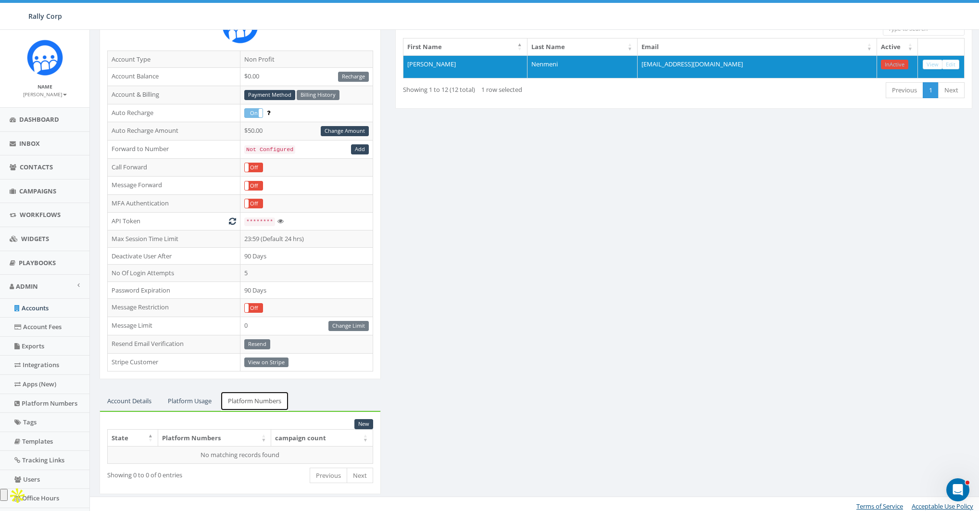
scroll to position [0, 0]
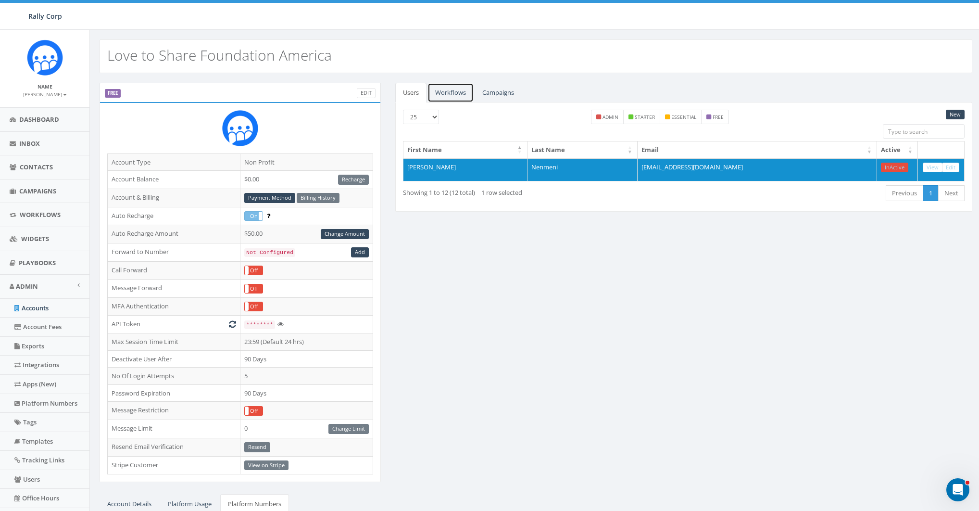
click at [449, 92] on link "Workflows" at bounding box center [451, 93] width 46 height 20
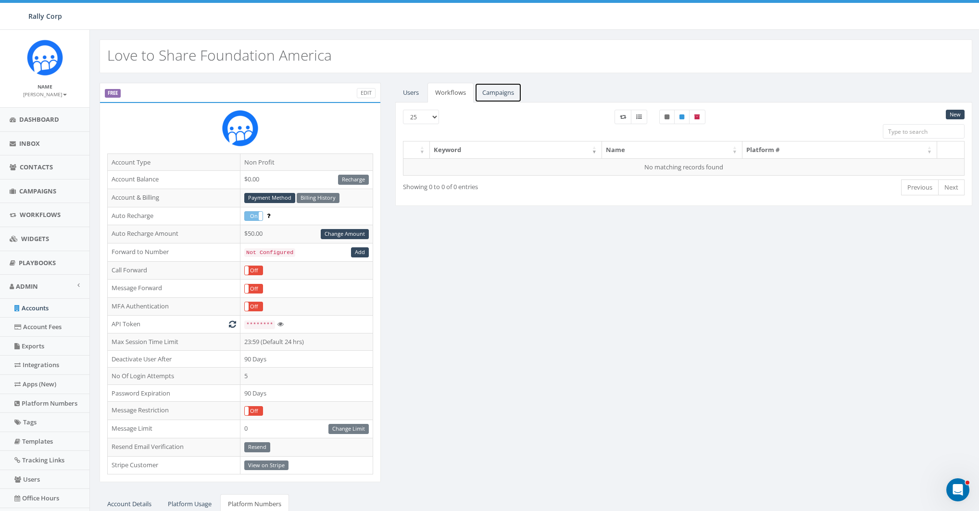
click at [480, 91] on link "Campaigns" at bounding box center [498, 93] width 47 height 20
click at [451, 91] on link "Workflows" at bounding box center [451, 93] width 46 height 20
click at [415, 92] on link "Users" at bounding box center [410, 93] width 31 height 20
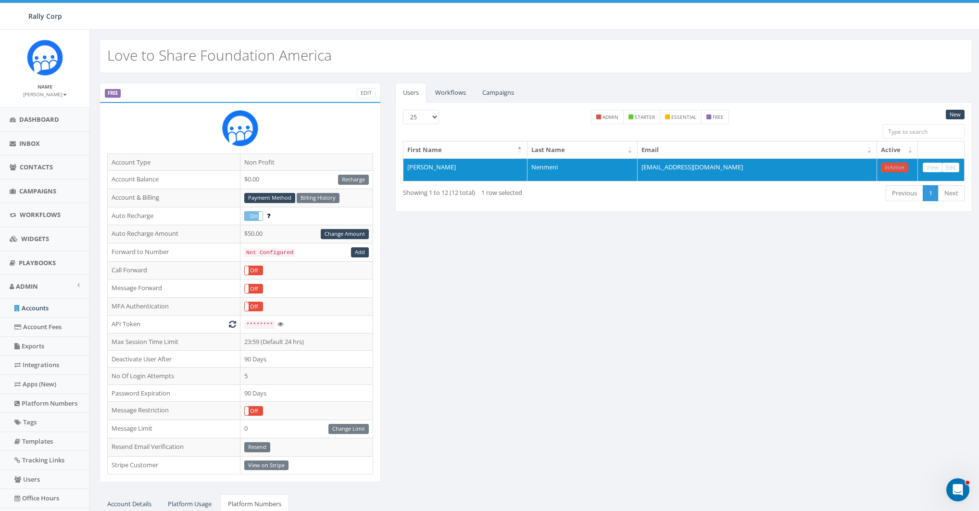
click at [628, 320] on div "FREE Edit Account Type Non Profit Account Balance $0.00 Recharge Account & Bill…" at bounding box center [536, 346] width 888 height 526
drag, startPoint x: 109, startPoint y: 55, endPoint x: 461, endPoint y: 55, distance: 352.6
click at [461, 55] on div "Love to Share Foundation America" at bounding box center [536, 56] width 873 height 34
drag, startPoint x: 652, startPoint y: 310, endPoint x: 808, endPoint y: 200, distance: 191.0
click at [659, 306] on div "FREE Edit Account Type Non Profit Account Balance $0.00 Recharge Account & Bill…" at bounding box center [536, 346] width 888 height 526
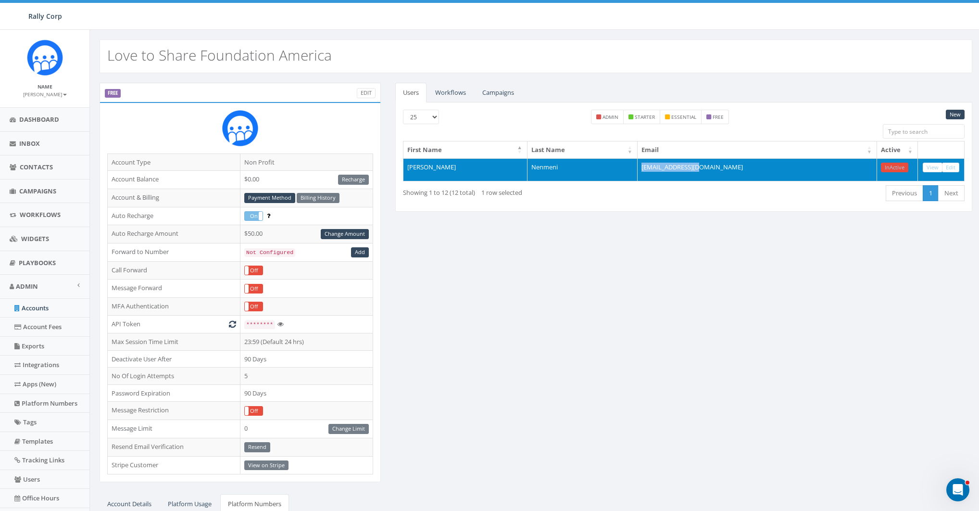
drag, startPoint x: 788, startPoint y: 171, endPoint x: 687, endPoint y: 170, distance: 101.0
click at [687, 170] on tr "Vijay Nenmeni nrvijay@gmail.com InActive View Edit" at bounding box center [684, 169] width 561 height 23
copy tr "nrvijay@gmail.com"
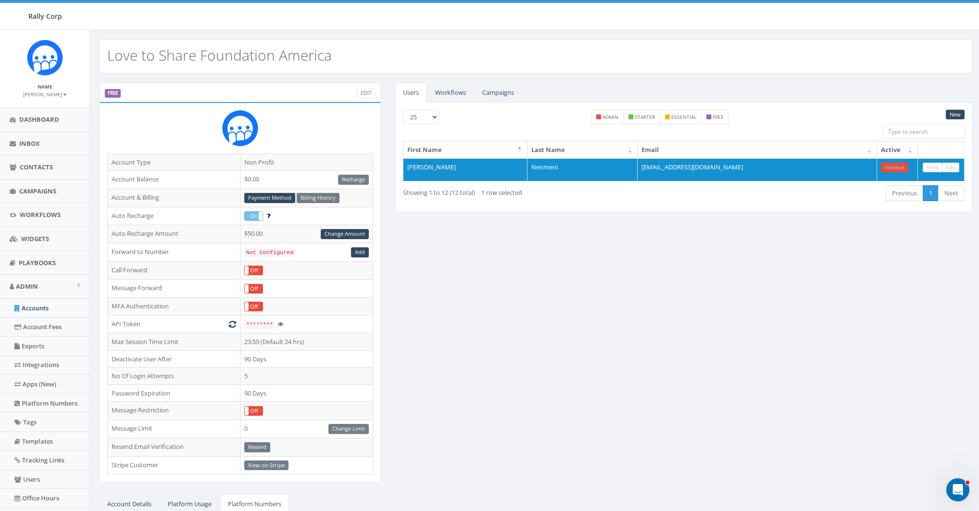
click at [613, 305] on div "FREE Edit Account Type Non Profit Account Balance $0.00 Recharge Account & Bill…" at bounding box center [536, 346] width 888 height 526
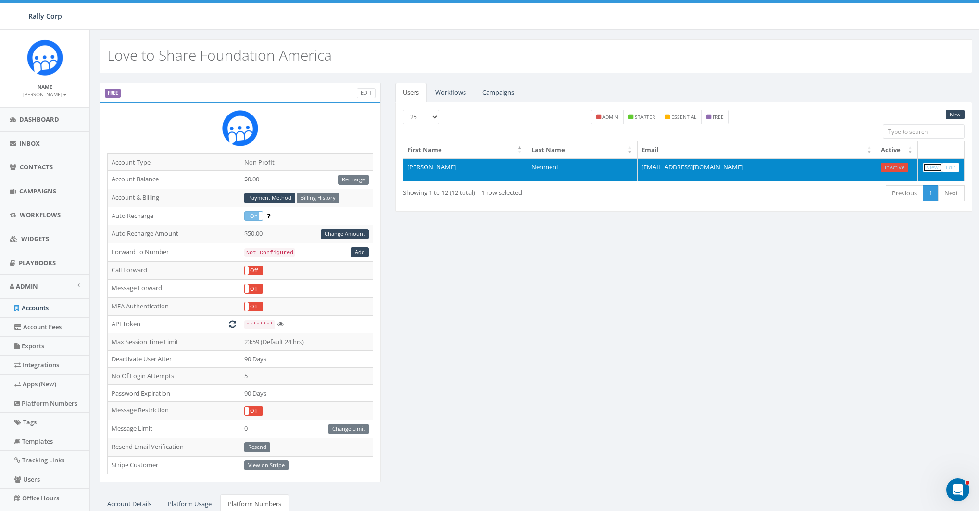
click at [935, 165] on link "View" at bounding box center [933, 168] width 20 height 10
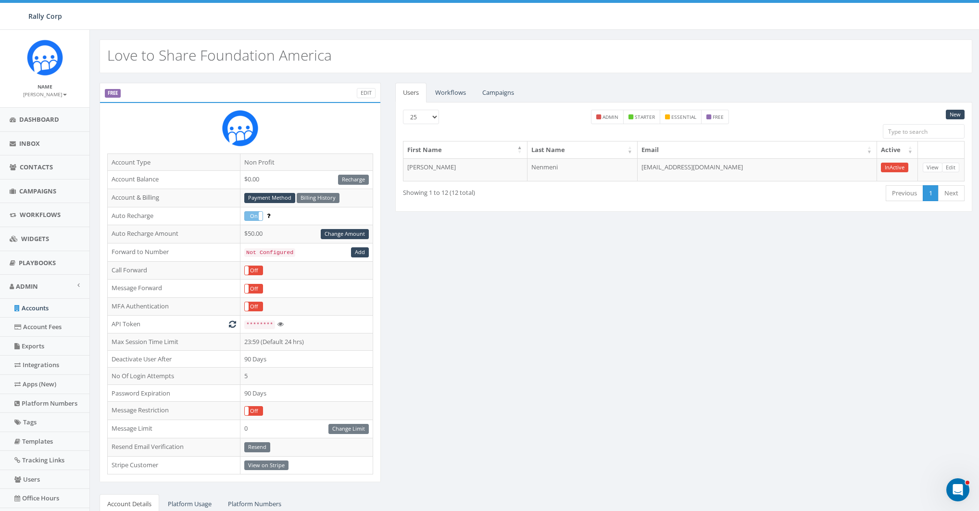
click at [662, 353] on div "FREE Edit Account Type Non Profit Account Balance $0.00 Recharge Account & Bill…" at bounding box center [536, 378] width 888 height 590
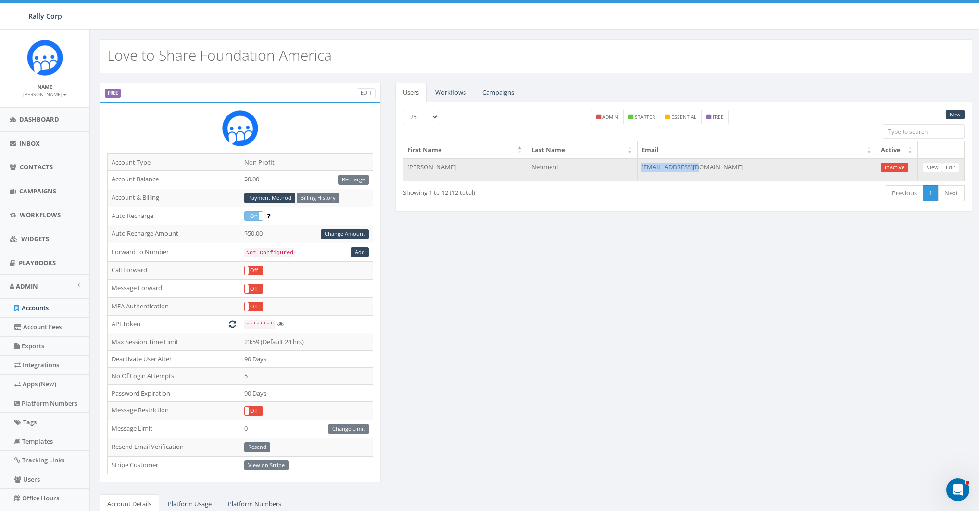
drag, startPoint x: 697, startPoint y: 165, endPoint x: 774, endPoint y: 165, distance: 77.5
click at [774, 165] on td "nrvijay@gmail.com" at bounding box center [758, 169] width 240 height 23
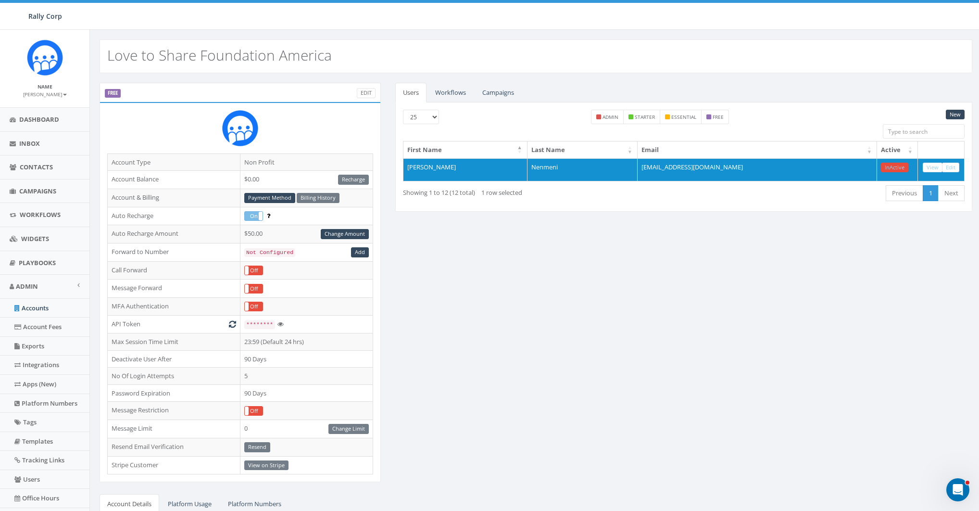
click at [789, 279] on div "FREE Edit Account Type Non Profit Account Balance $0.00 Recharge Account & Bill…" at bounding box center [536, 378] width 888 height 590
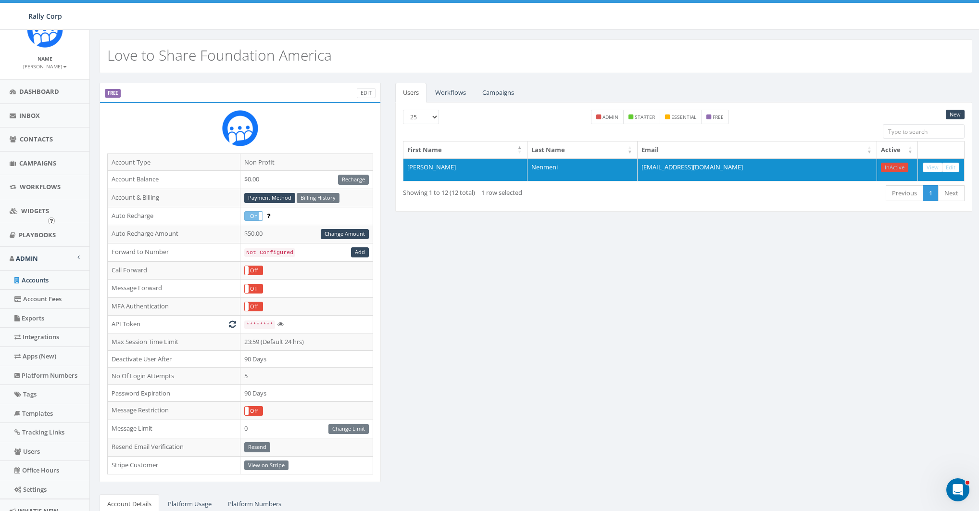
scroll to position [64, 0]
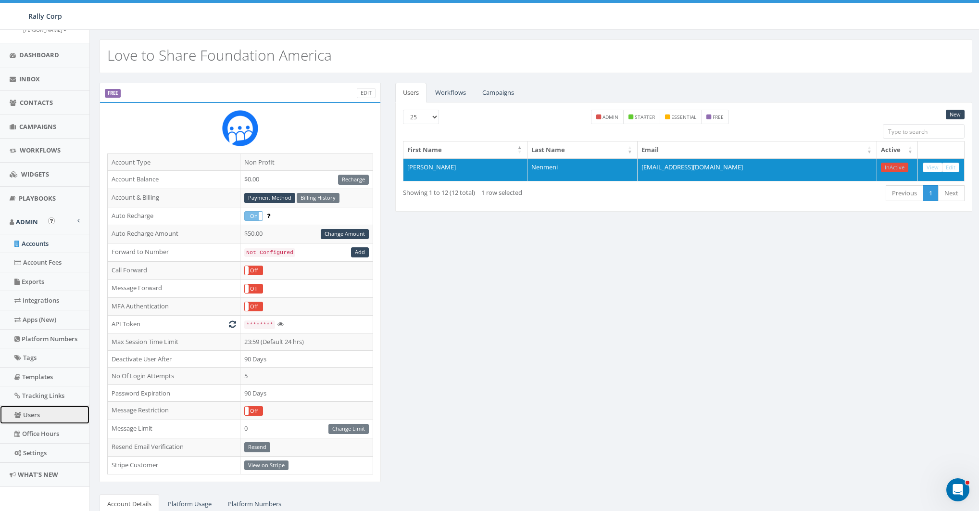
click at [25, 412] on link "Users" at bounding box center [44, 415] width 89 height 19
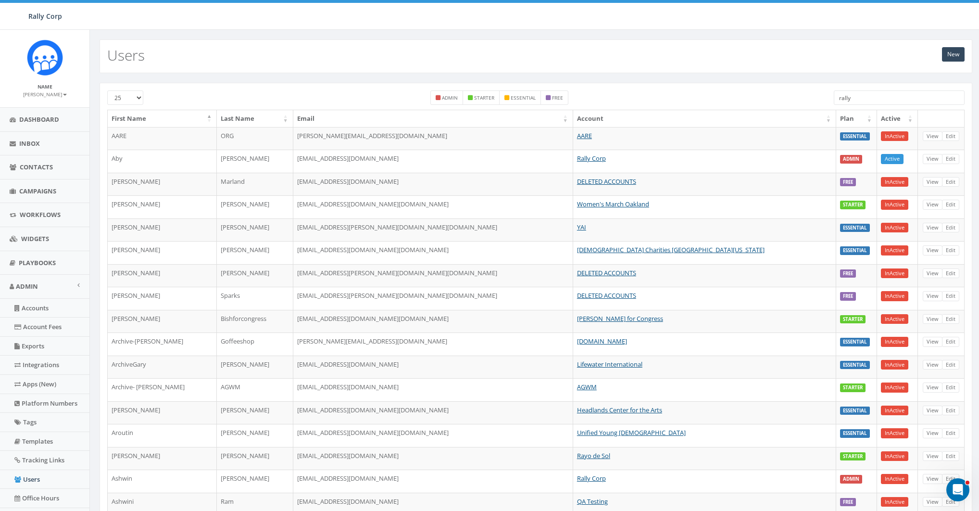
click at [874, 96] on input "rally" at bounding box center [899, 97] width 131 height 14
click at [874, 95] on input "rally" at bounding box center [899, 97] width 131 height 14
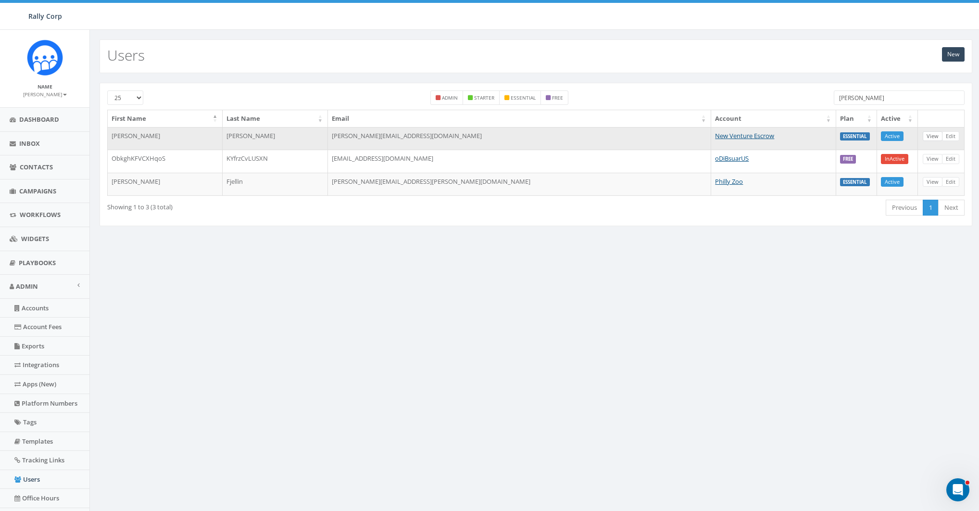
type input "[PERSON_NAME]"
click at [933, 136] on link "View" at bounding box center [933, 136] width 20 height 10
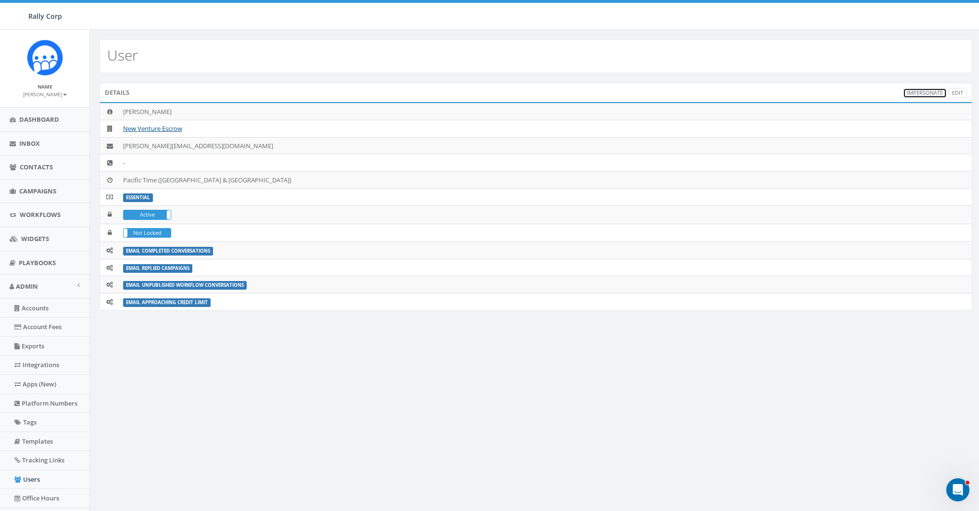
click at [918, 92] on link "Impersonate" at bounding box center [925, 93] width 44 height 10
